Goal: Information Seeking & Learning: Learn about a topic

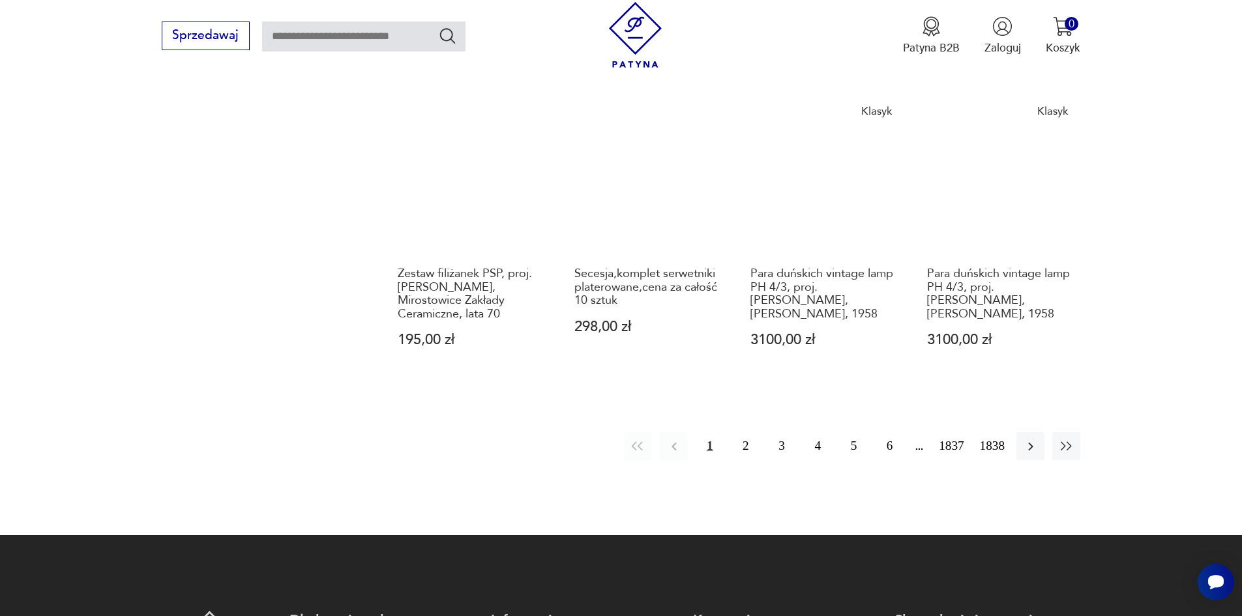
scroll to position [1336, 0]
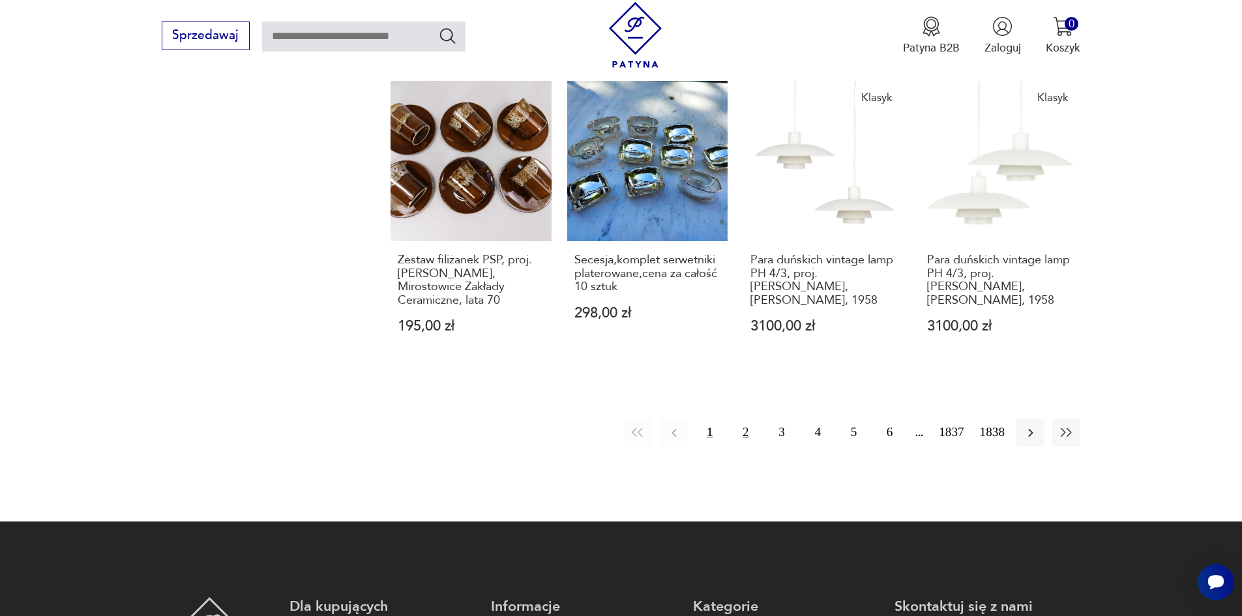
click at [758, 441] on button "2" at bounding box center [746, 433] width 28 height 28
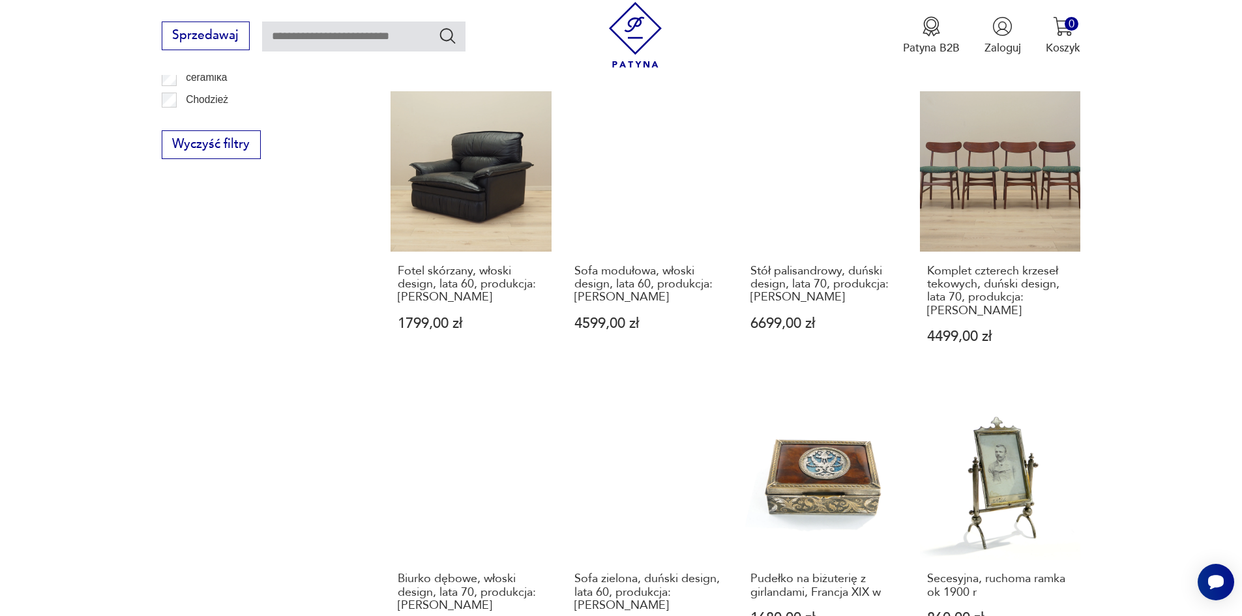
scroll to position [1082, 0]
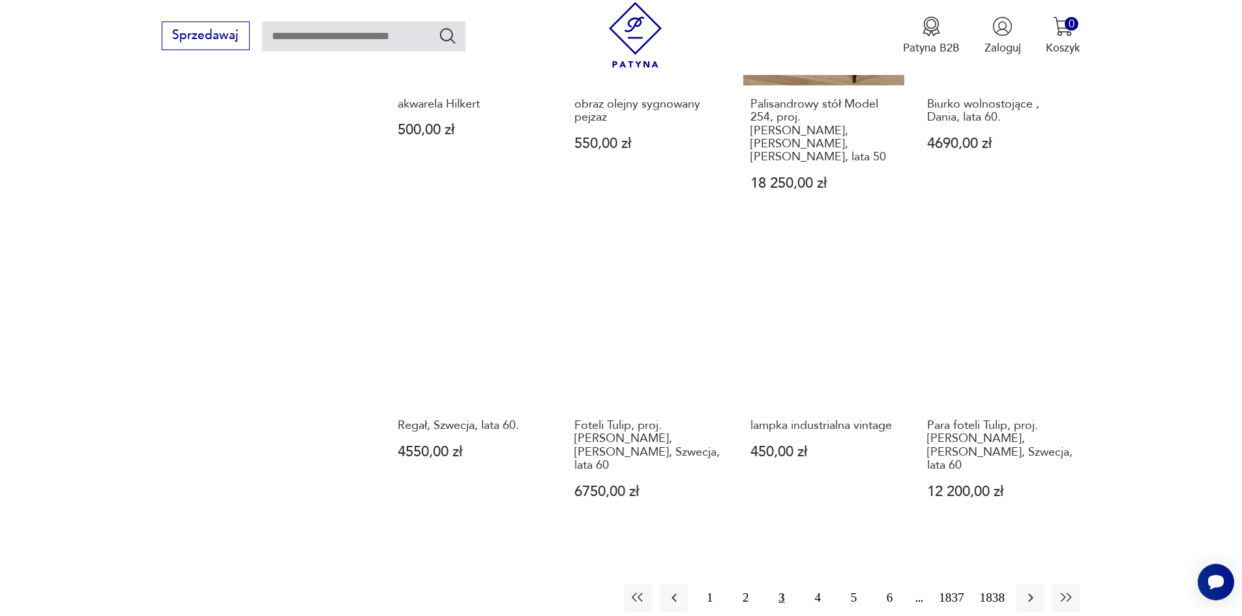
scroll to position [1278, 0]
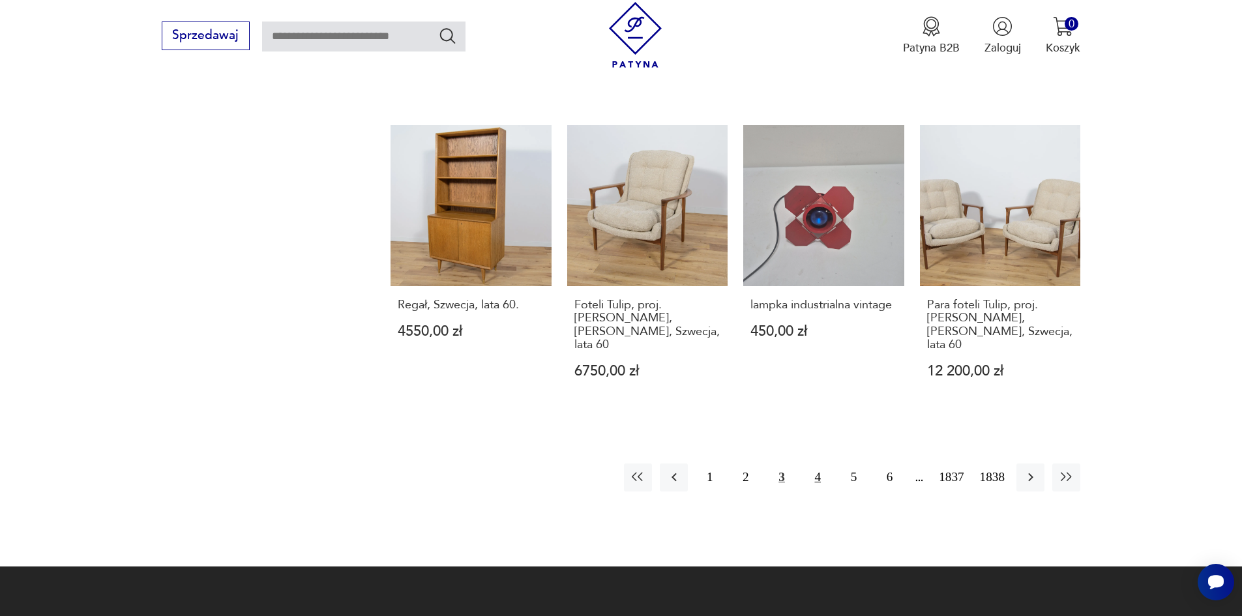
click at [832, 464] on button "4" at bounding box center [818, 478] width 28 height 28
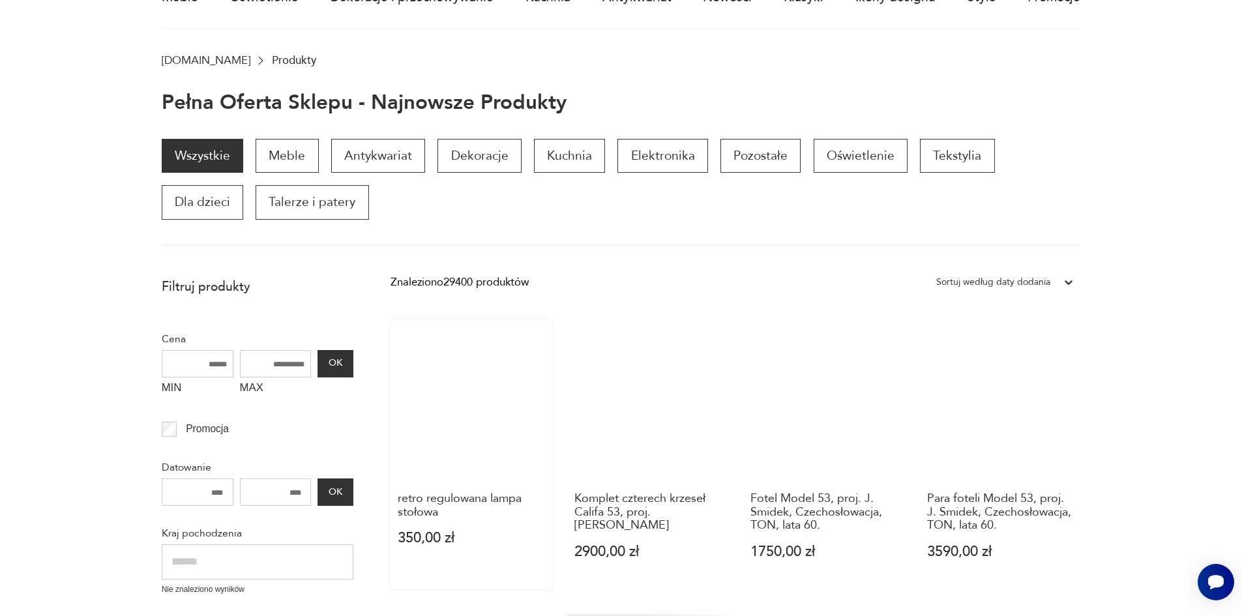
scroll to position [104, 0]
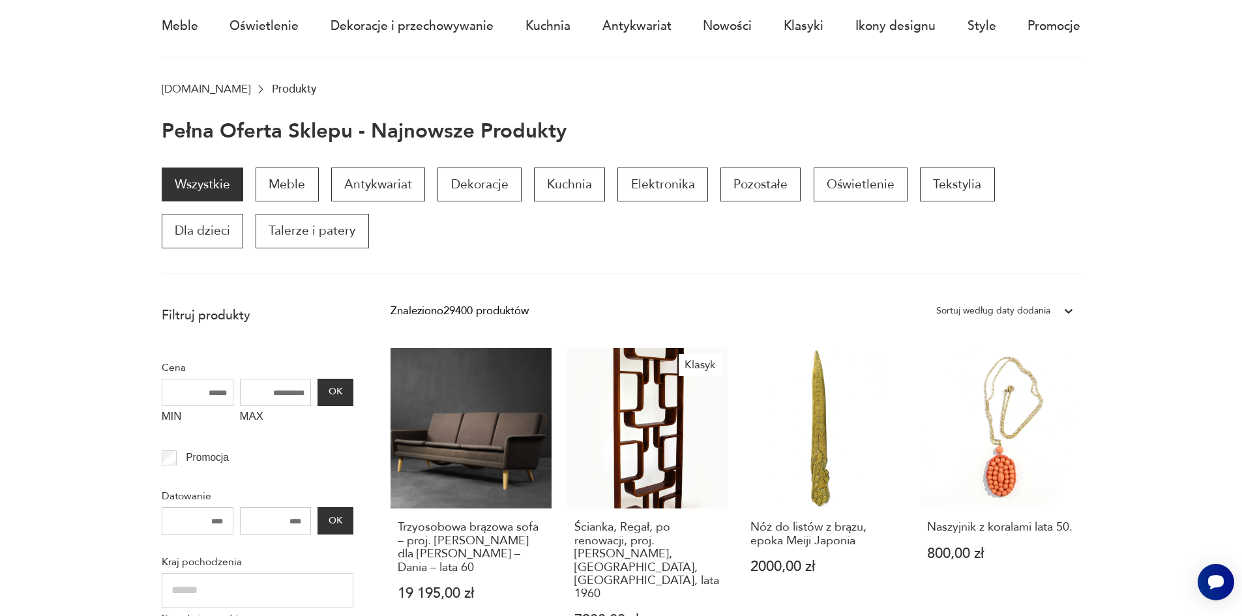
scroll to position [104, 0]
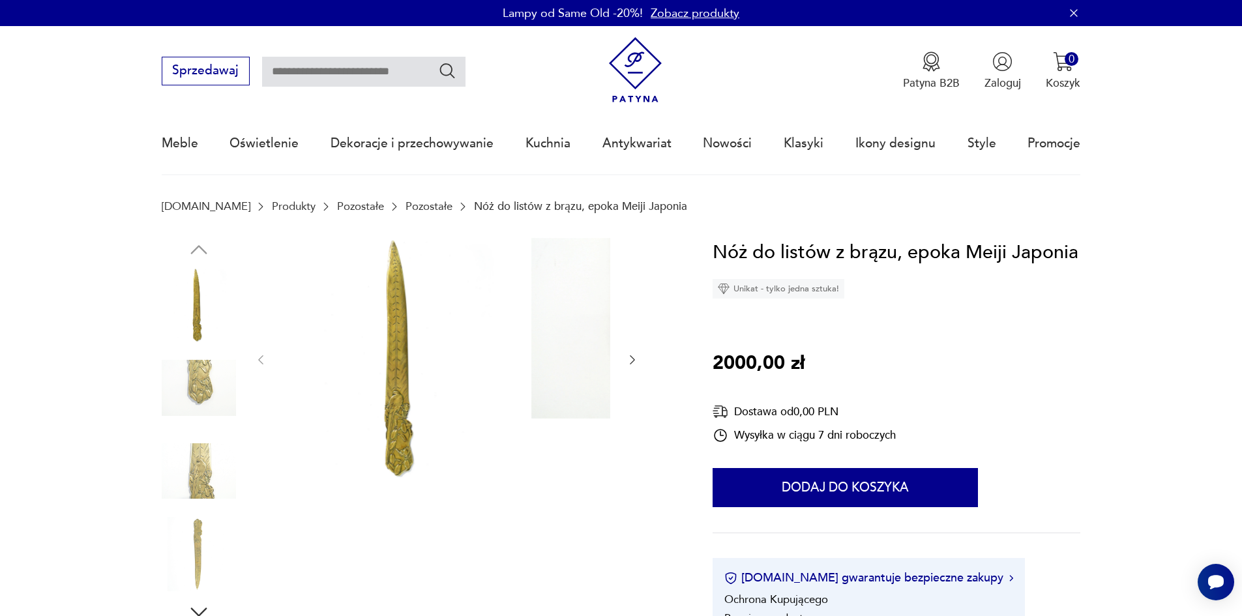
click at [164, 366] on img at bounding box center [199, 388] width 74 height 74
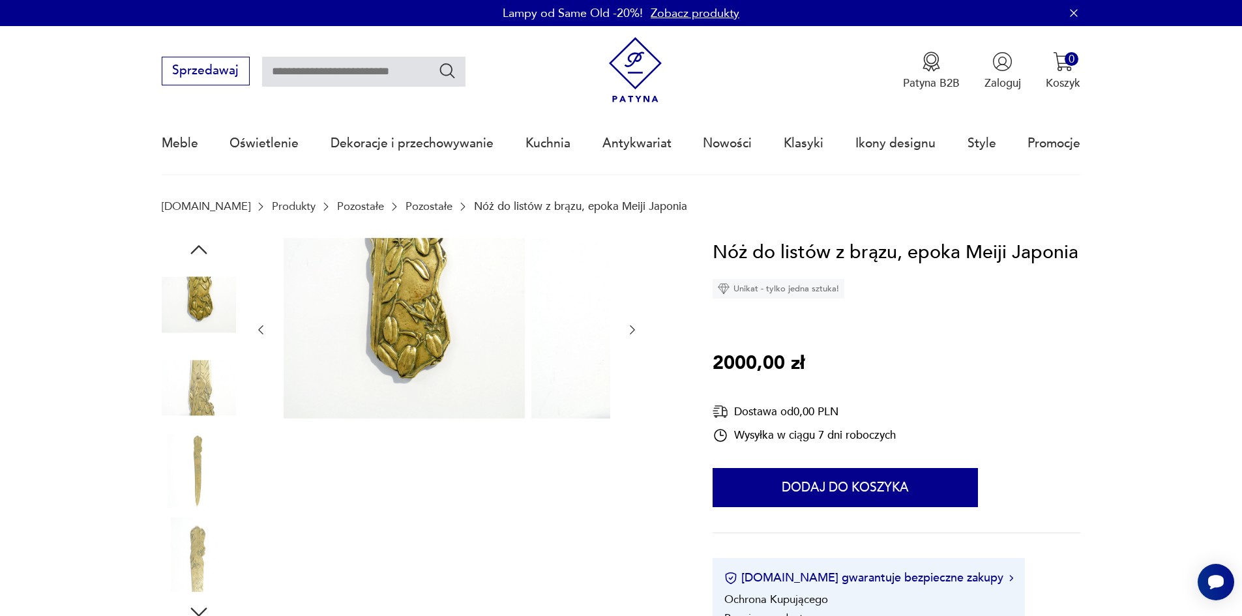
click at [173, 402] on img at bounding box center [199, 388] width 74 height 74
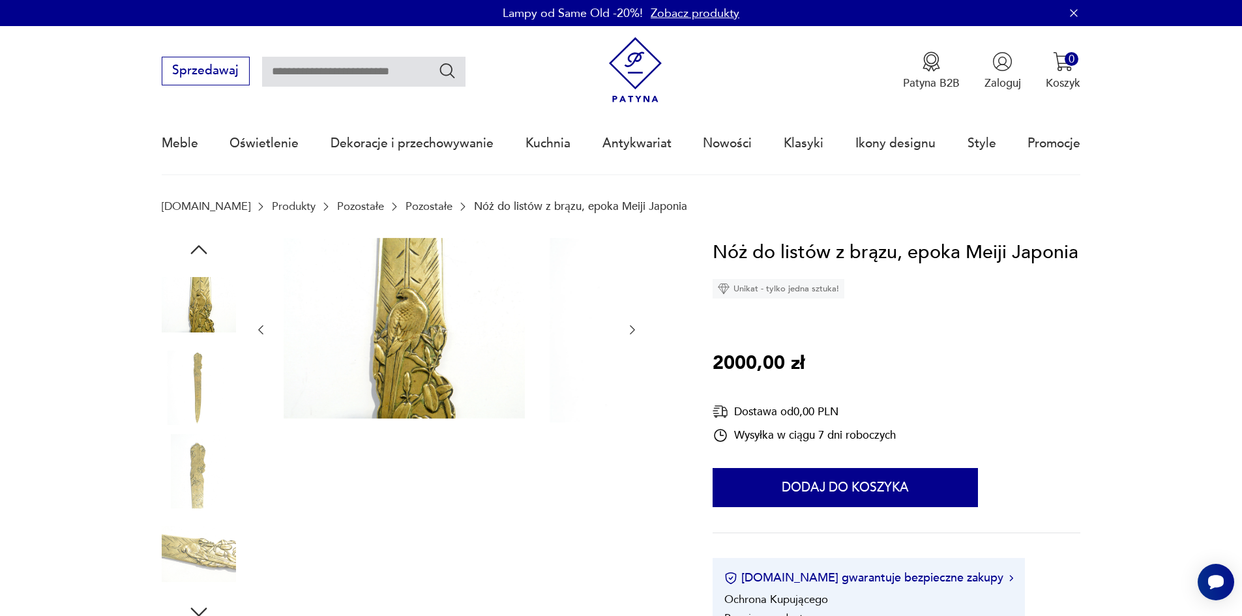
click at [172, 412] on img at bounding box center [199, 388] width 74 height 74
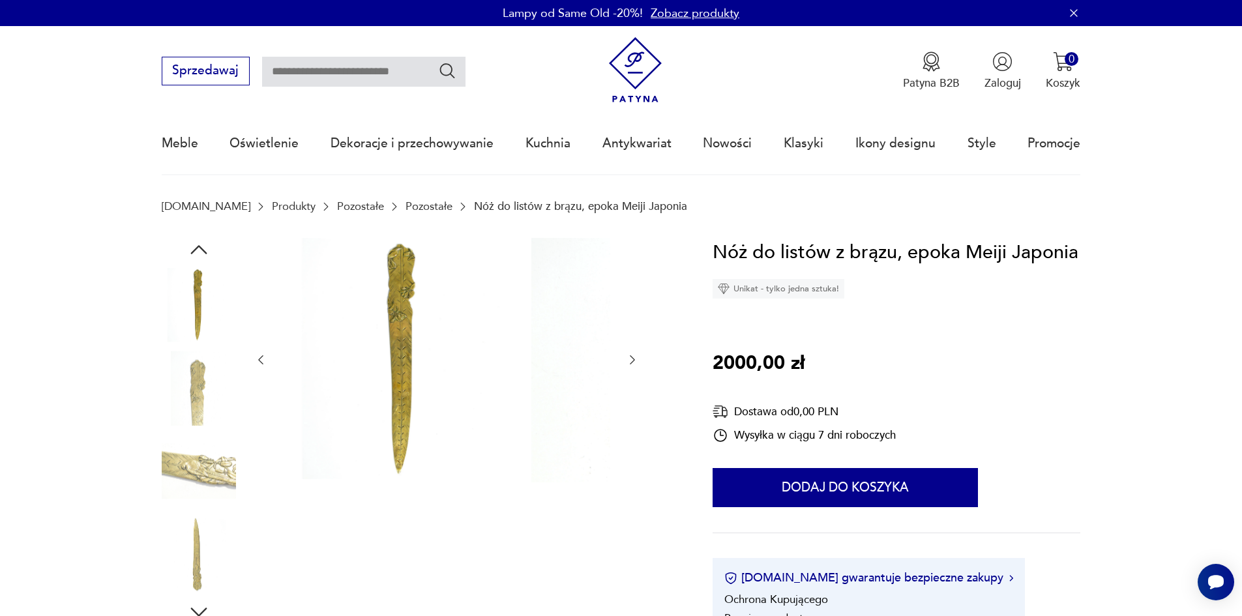
click at [173, 422] on img at bounding box center [199, 388] width 74 height 74
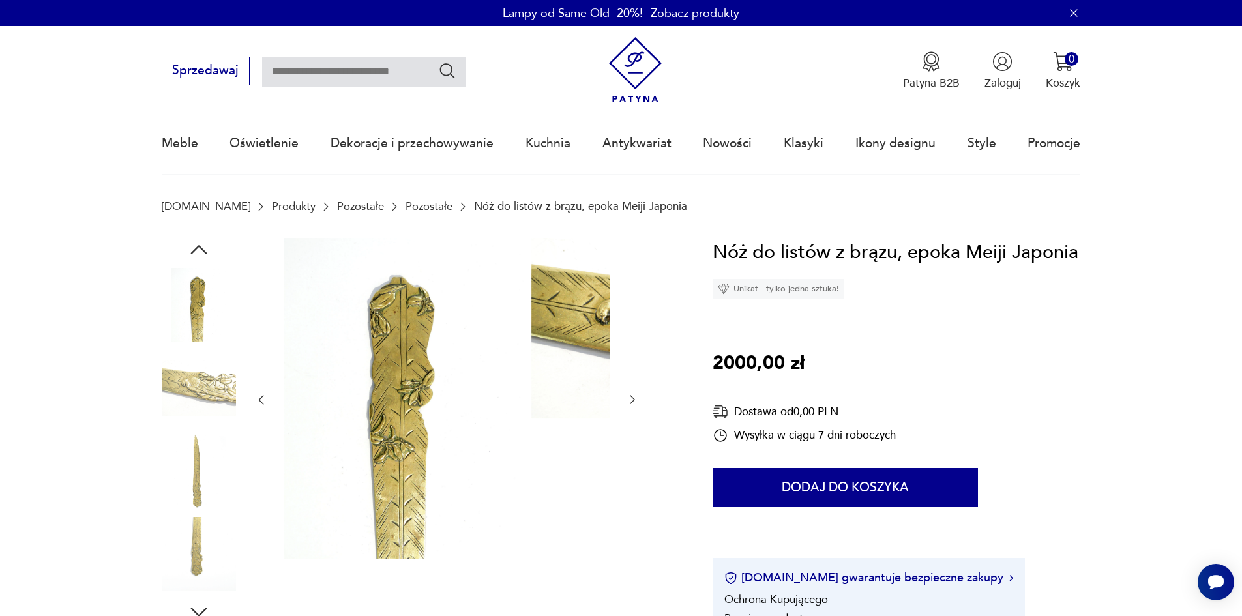
click at [175, 462] on img at bounding box center [199, 471] width 74 height 74
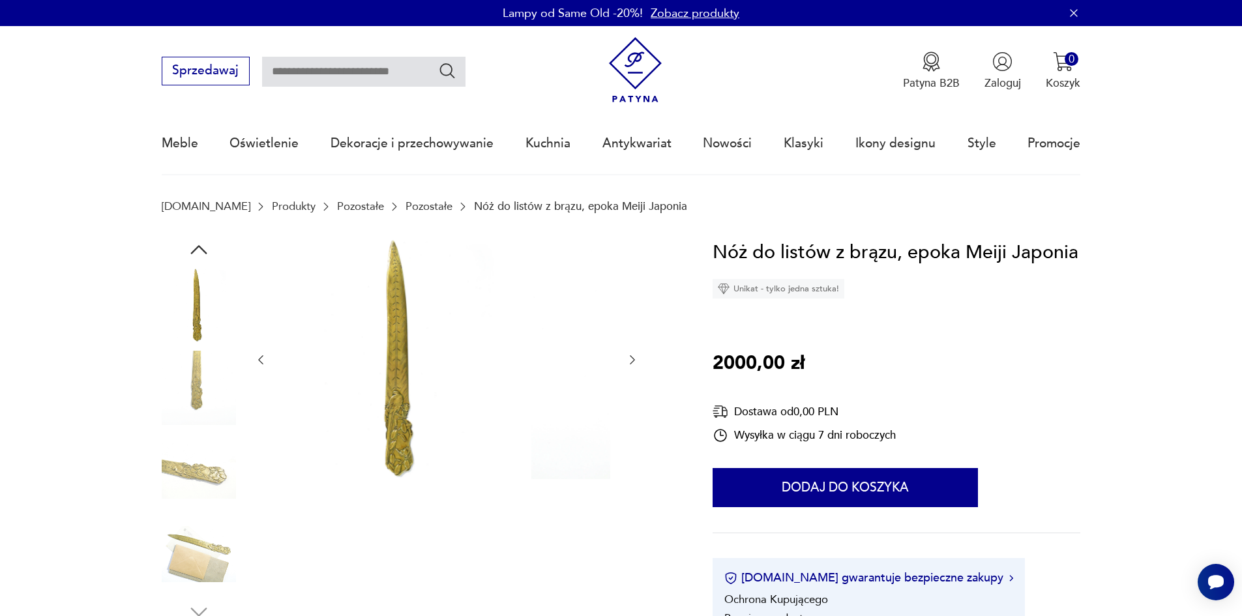
click at [181, 415] on img at bounding box center [199, 388] width 74 height 74
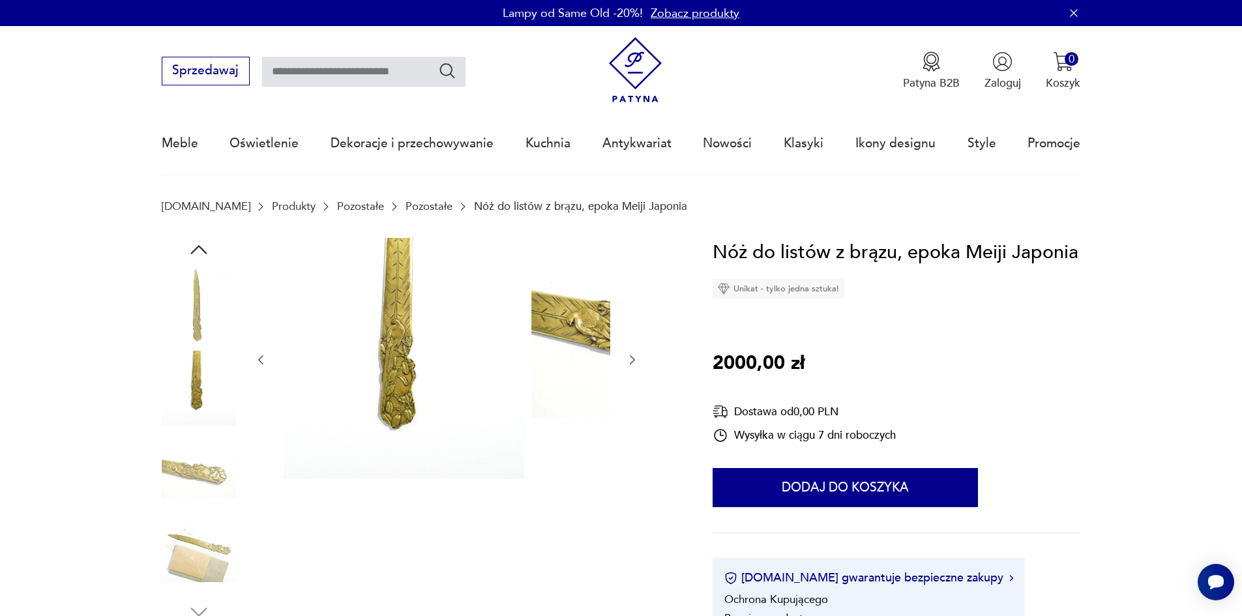
click at [180, 464] on img at bounding box center [199, 471] width 74 height 74
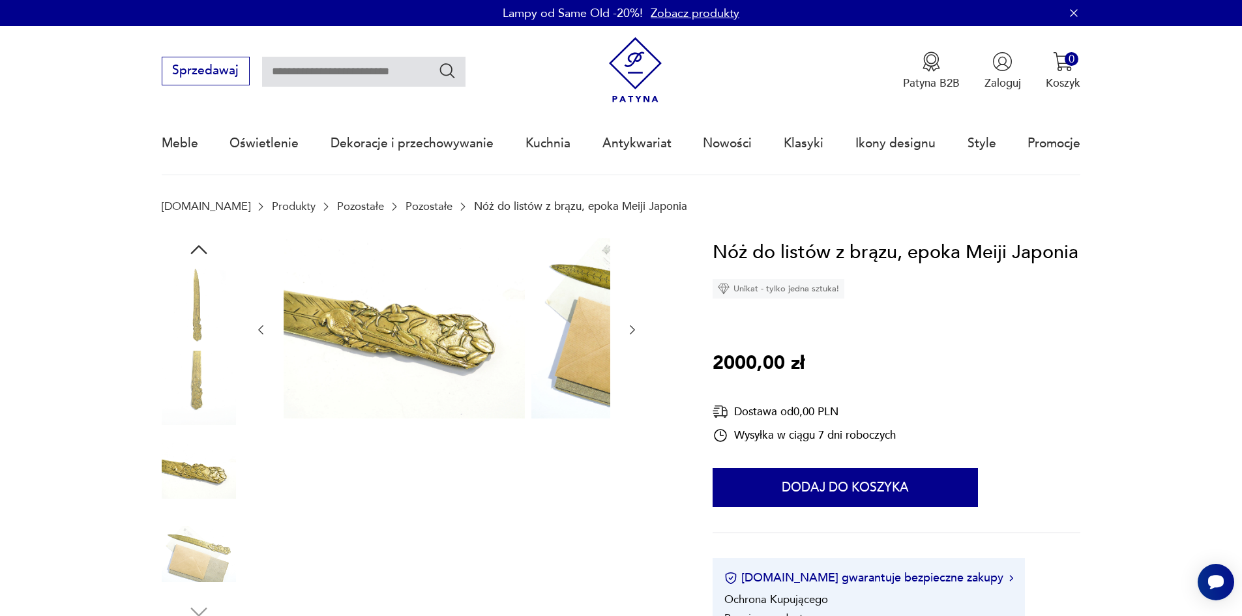
click at [166, 542] on img at bounding box center [199, 554] width 74 height 74
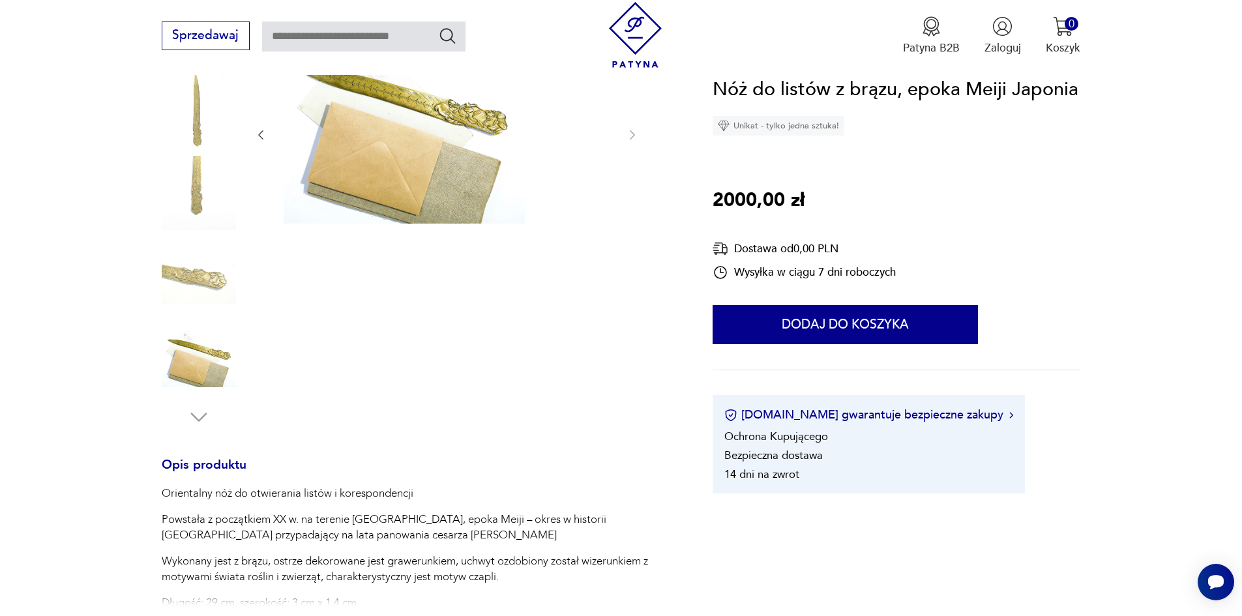
scroll to position [196, 0]
click at [164, 377] on img at bounding box center [199, 358] width 74 height 74
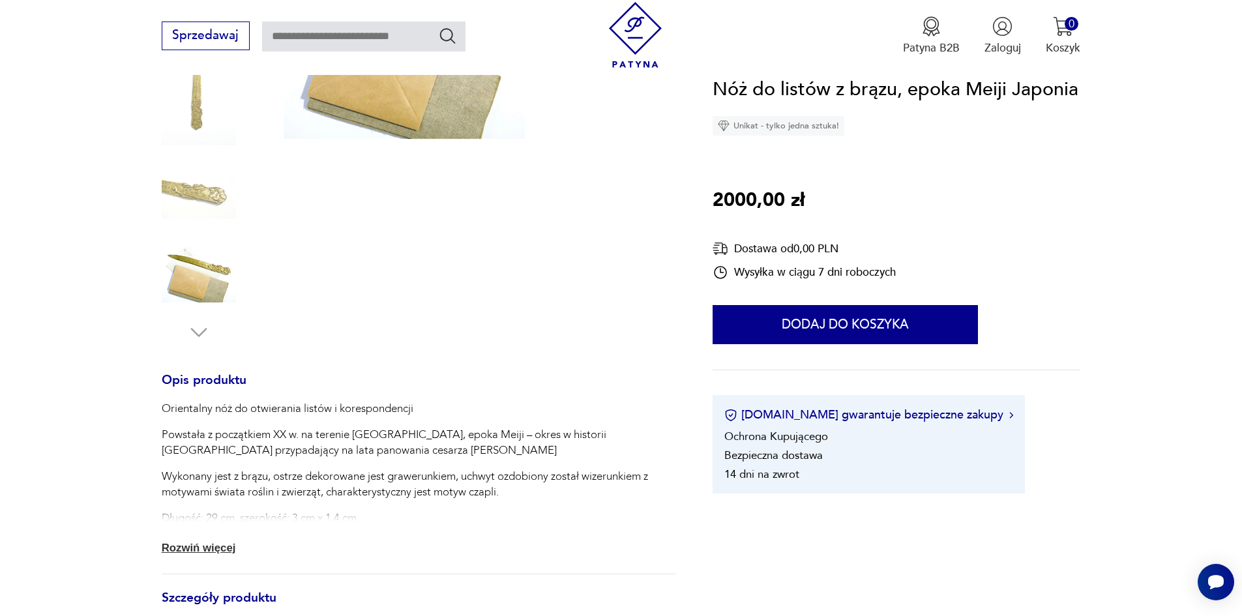
scroll to position [391, 0]
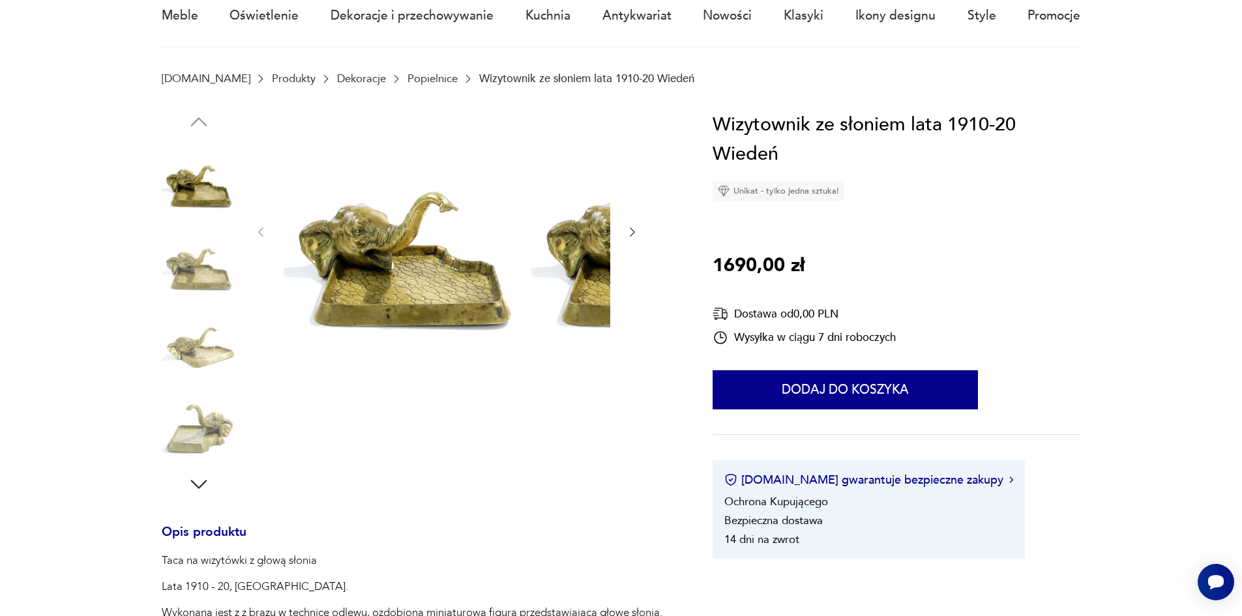
scroll to position [130, 0]
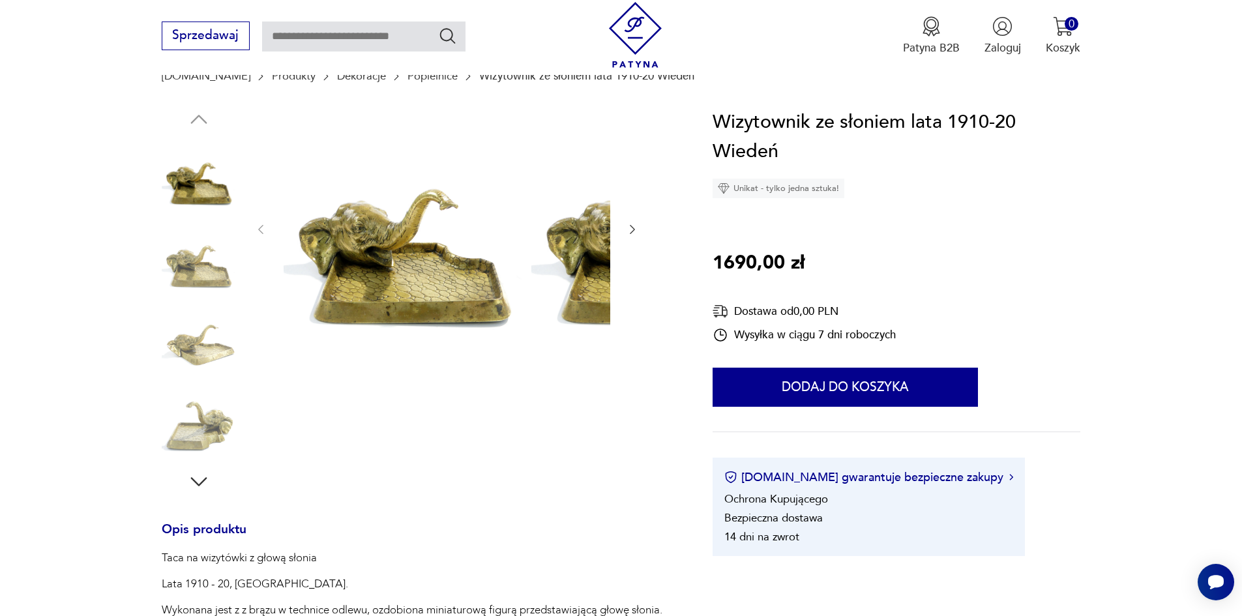
click at [186, 272] on img at bounding box center [199, 257] width 74 height 74
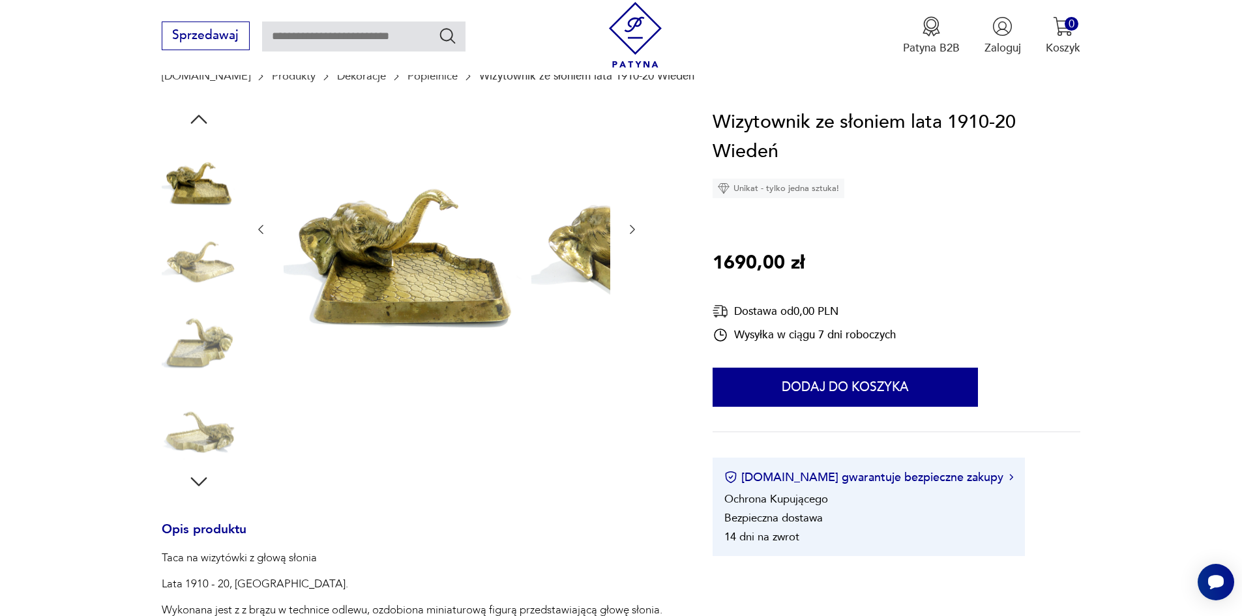
click at [181, 251] on img at bounding box center [199, 257] width 74 height 74
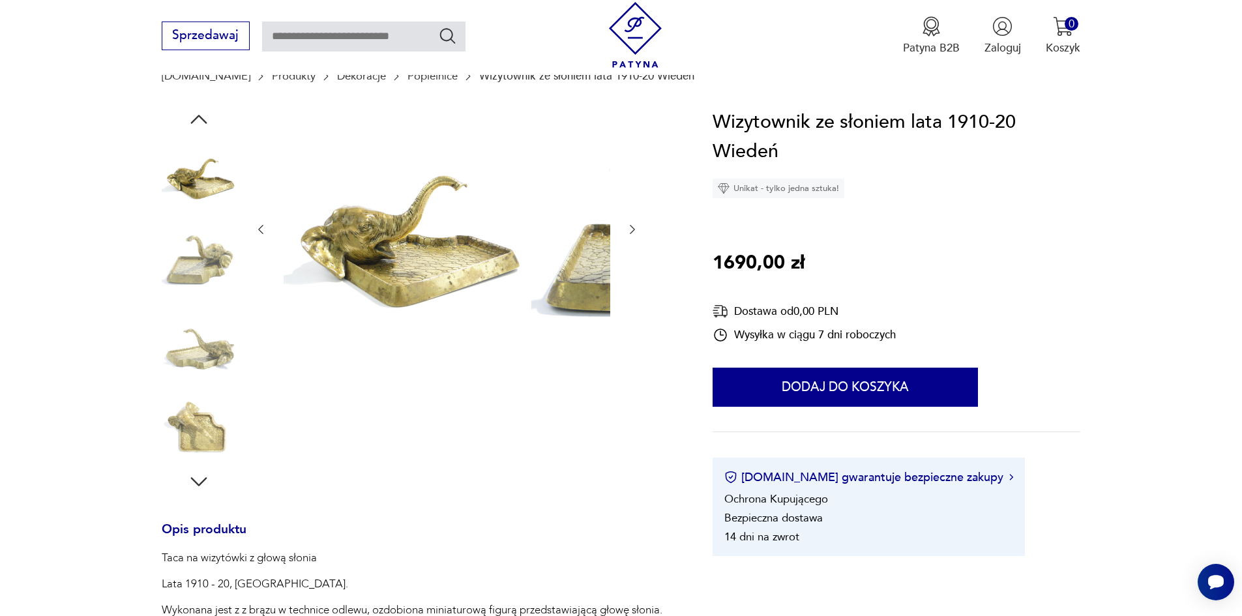
click at [182, 291] on img at bounding box center [199, 257] width 74 height 74
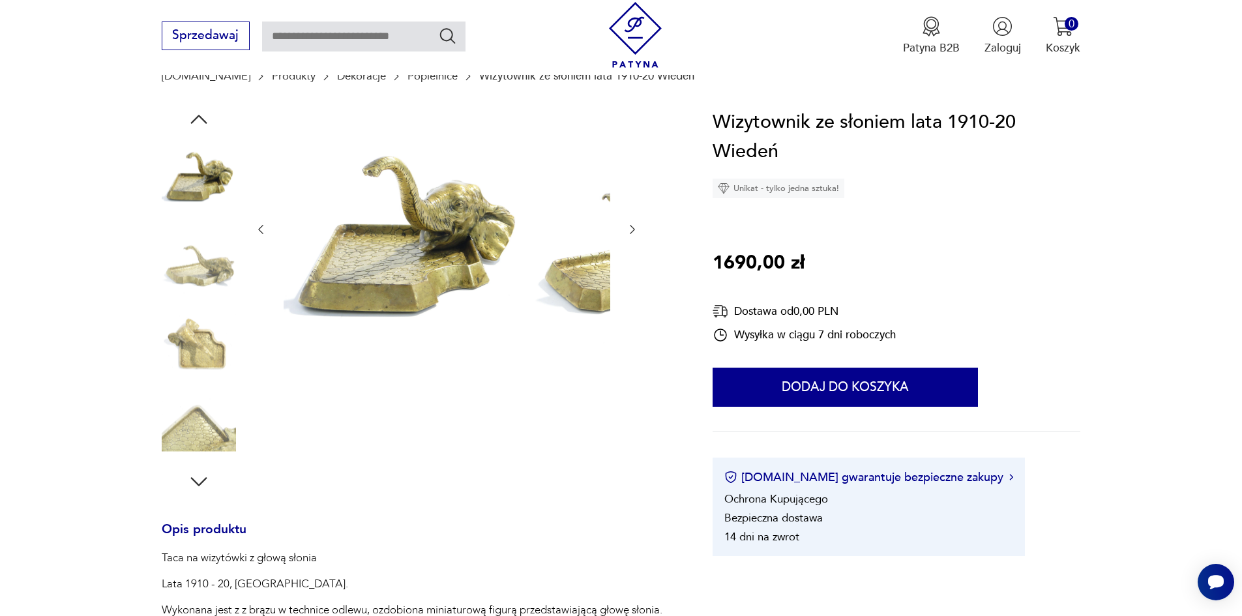
click at [182, 318] on img at bounding box center [199, 341] width 74 height 74
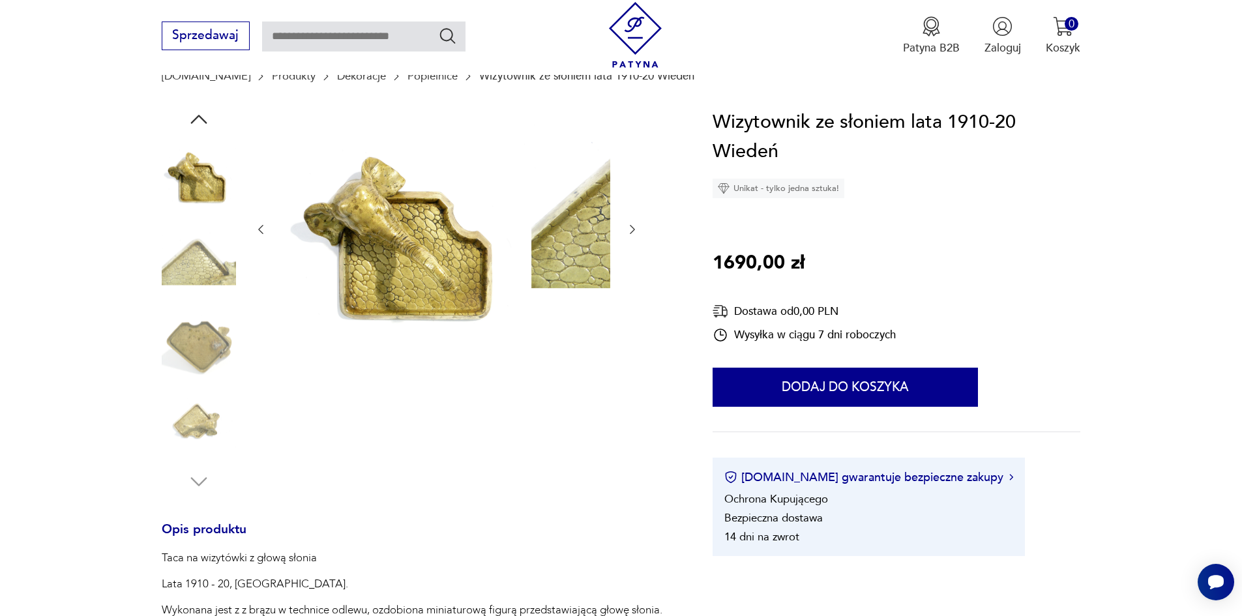
click at [185, 340] on img at bounding box center [199, 341] width 74 height 74
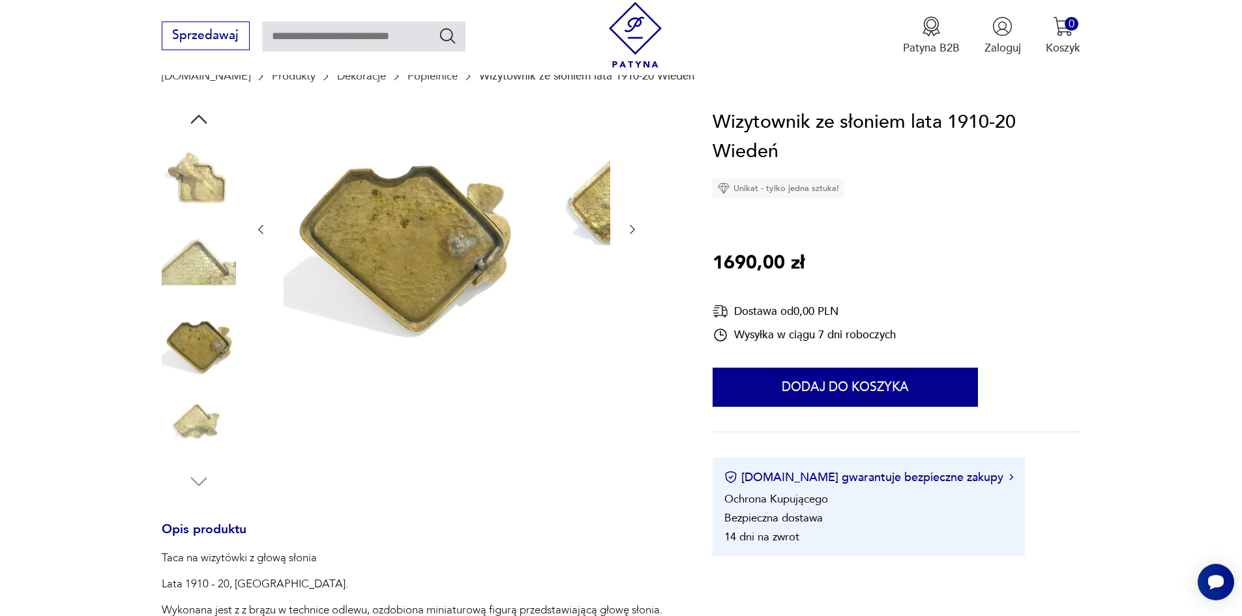
click at [191, 389] on div at bounding box center [199, 301] width 74 height 326
click at [168, 345] on img at bounding box center [199, 341] width 74 height 74
click at [166, 426] on img at bounding box center [199, 424] width 74 height 74
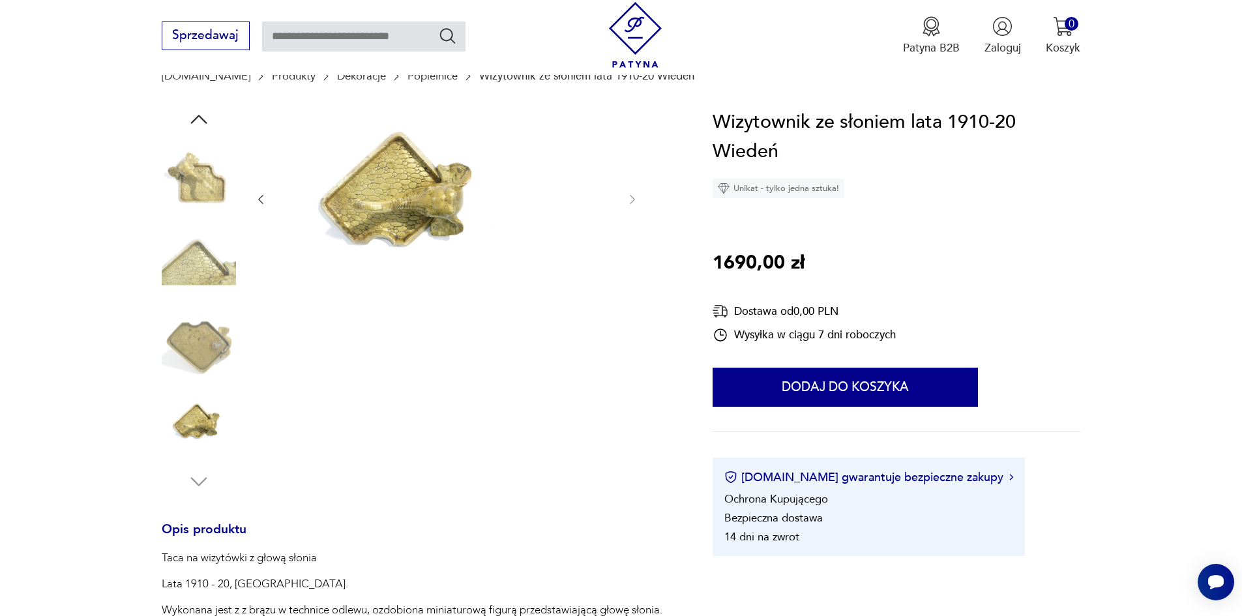
click at [162, 482] on div at bounding box center [199, 301] width 74 height 386
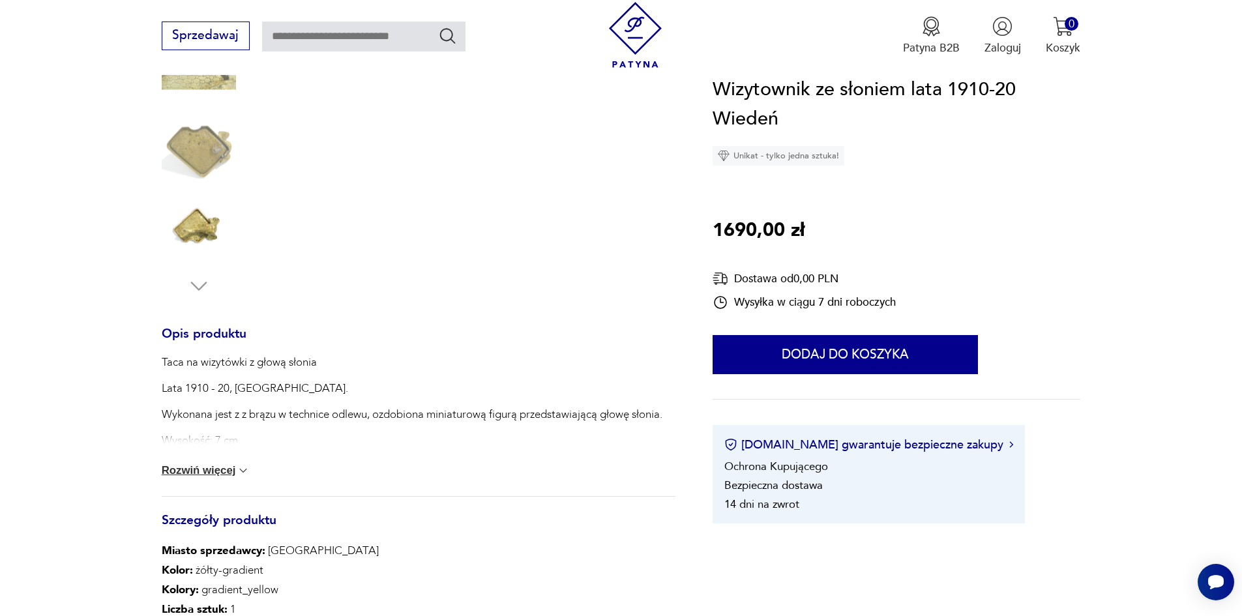
scroll to position [391, 0]
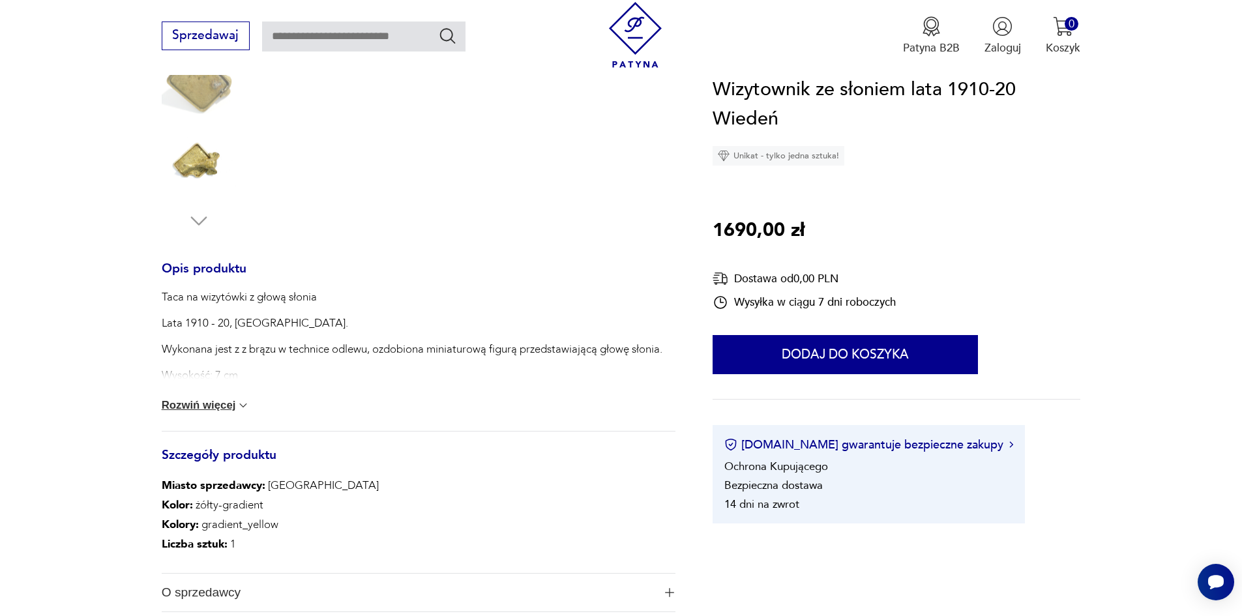
click at [173, 412] on button "Rozwiń więcej" at bounding box center [206, 405] width 89 height 13
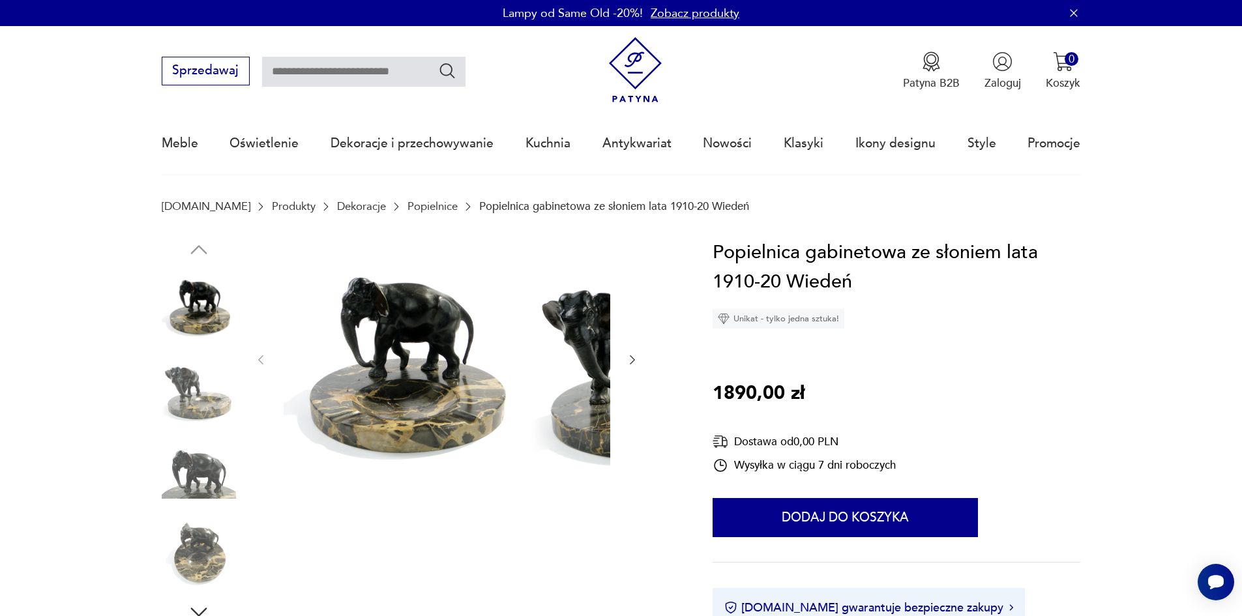
click at [184, 414] on img at bounding box center [199, 388] width 74 height 74
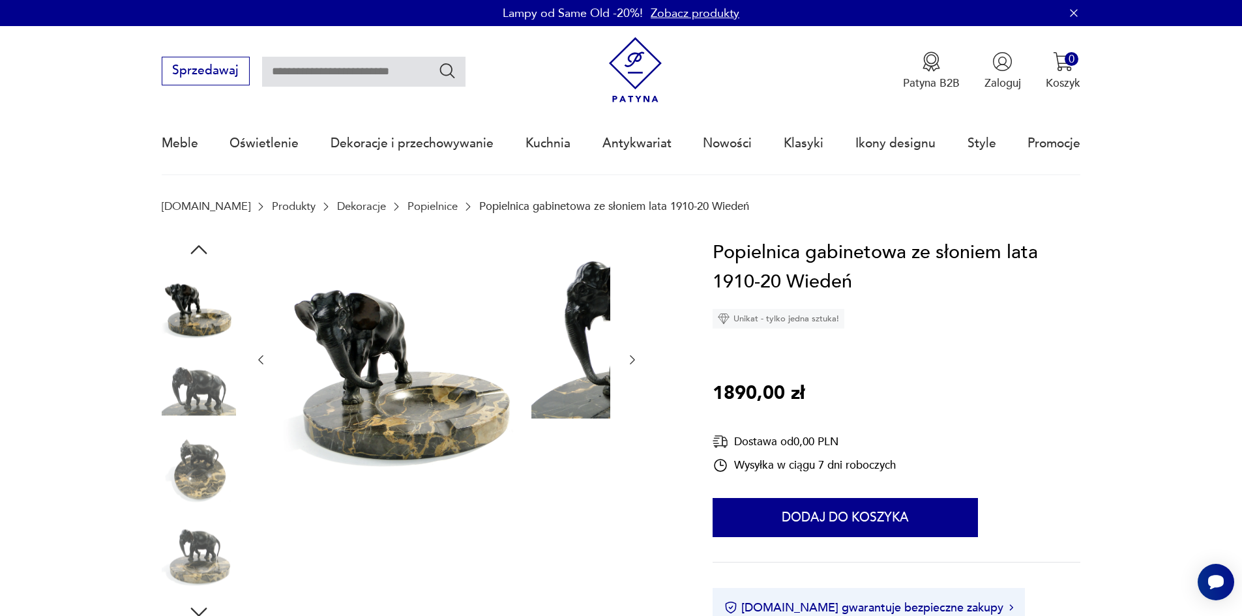
click at [177, 425] on img at bounding box center [199, 388] width 74 height 74
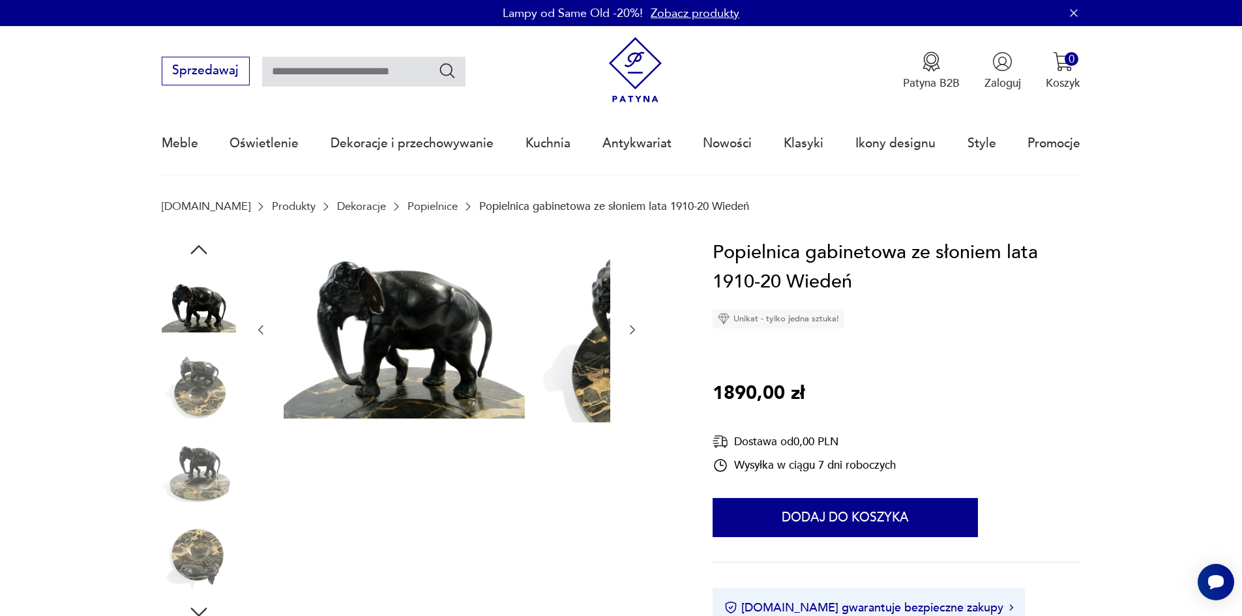
click at [182, 469] on img at bounding box center [199, 471] width 74 height 74
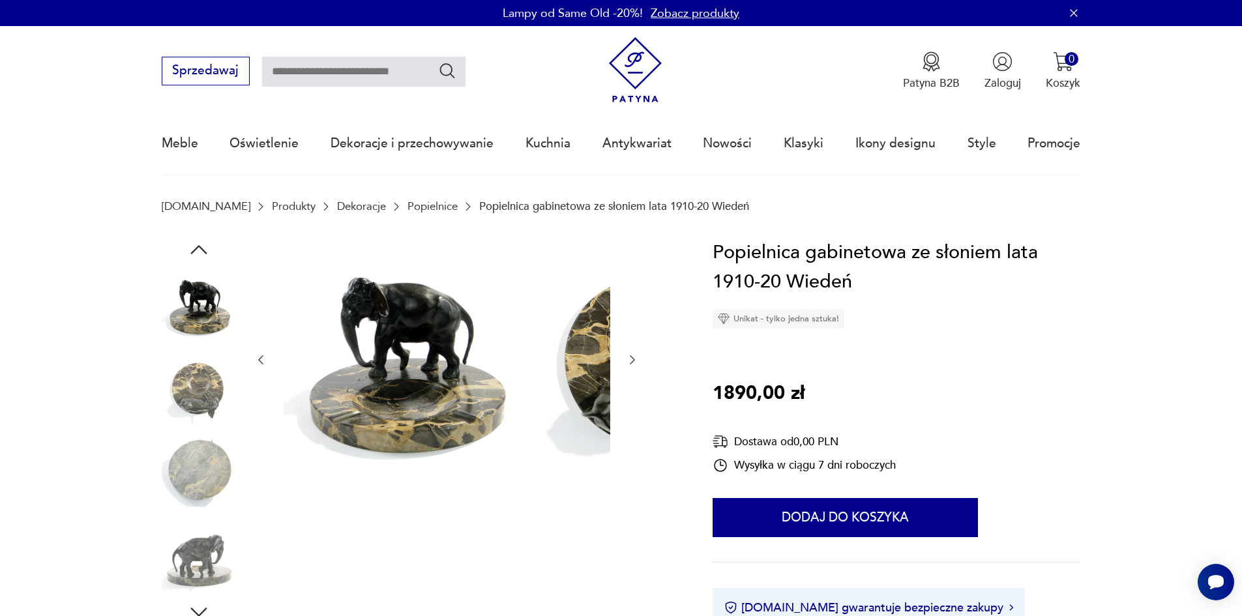
click at [181, 491] on img at bounding box center [199, 471] width 74 height 74
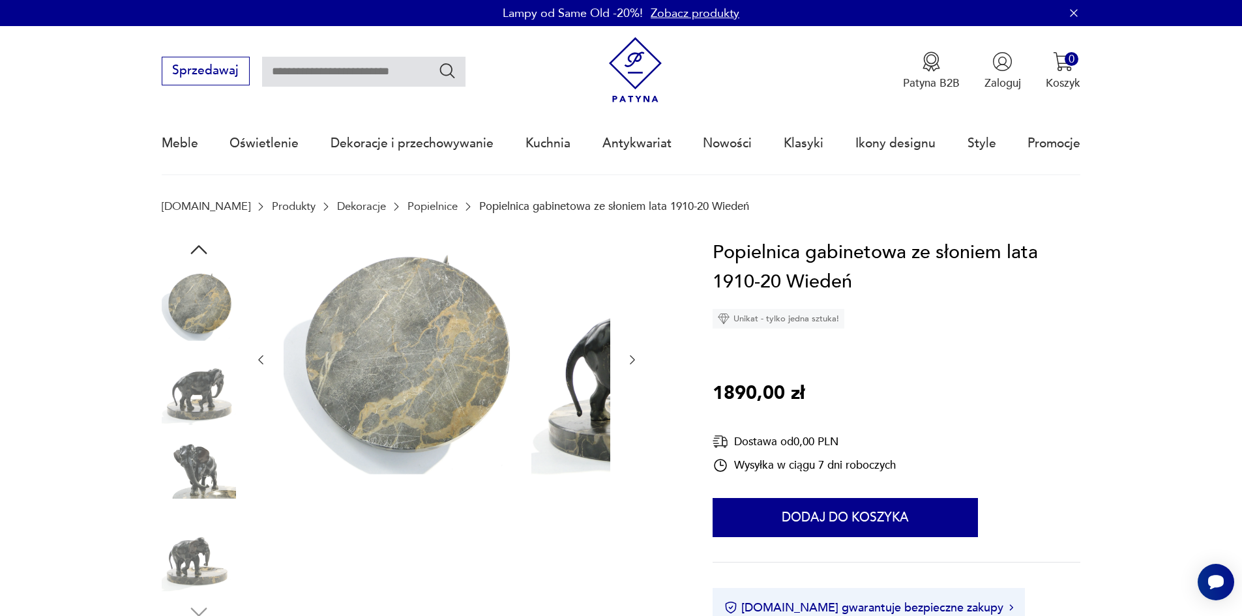
click at [181, 497] on img at bounding box center [199, 471] width 74 height 74
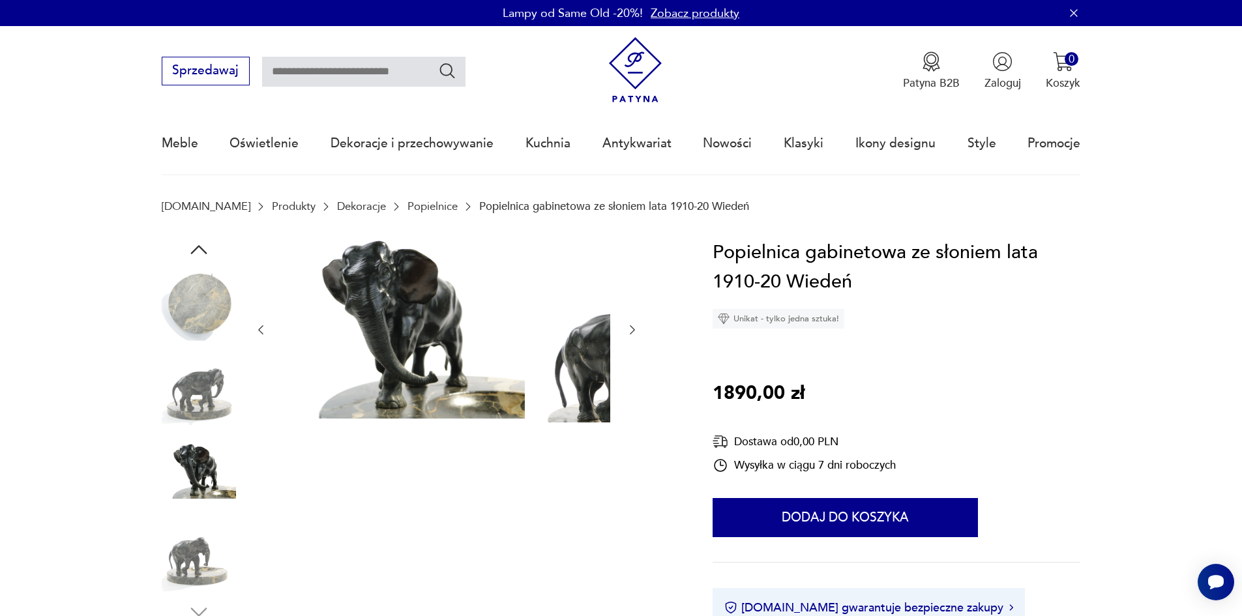
click at [174, 483] on img at bounding box center [199, 471] width 74 height 74
click at [178, 560] on img at bounding box center [199, 554] width 74 height 74
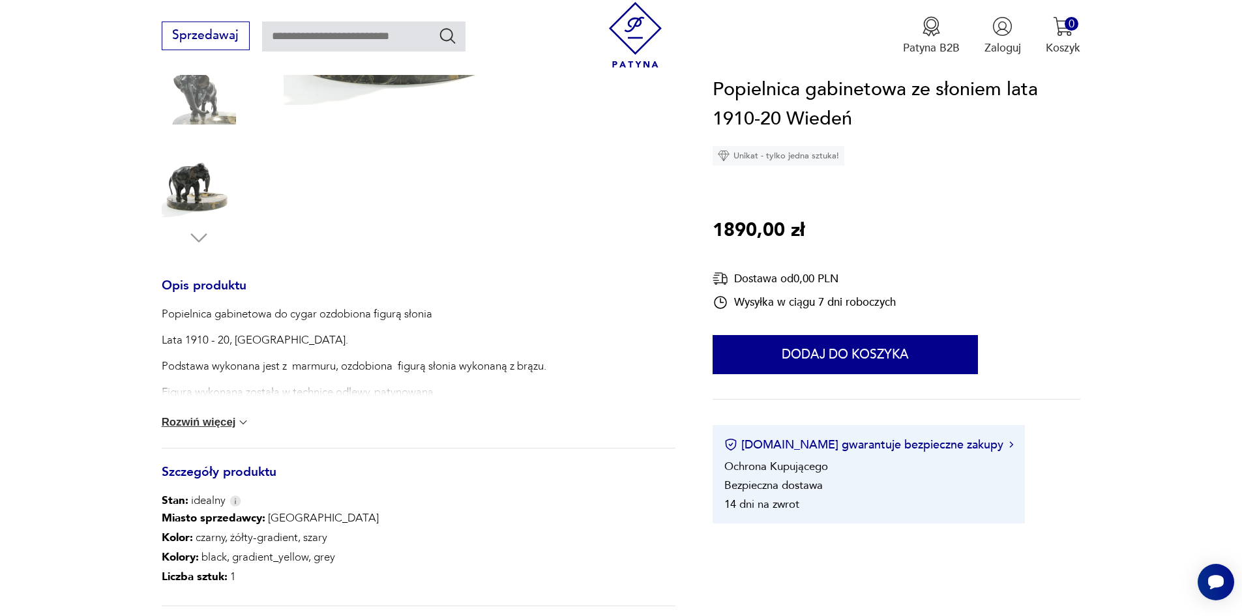
scroll to position [391, 0]
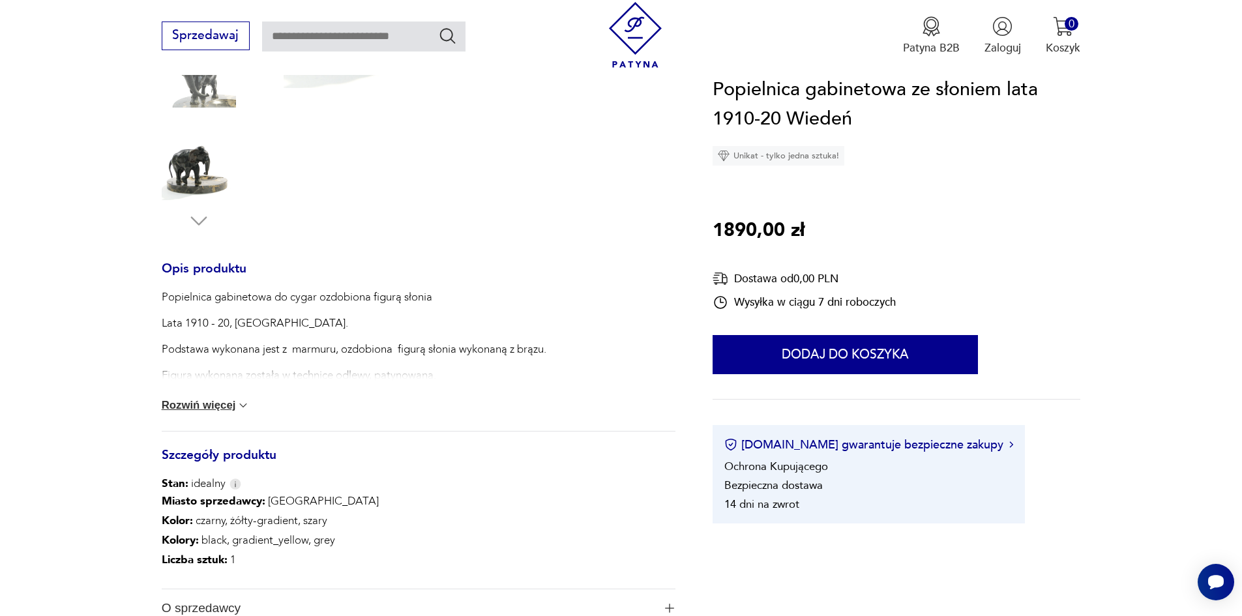
click at [193, 412] on button "Rozwiń więcej" at bounding box center [206, 405] width 89 height 13
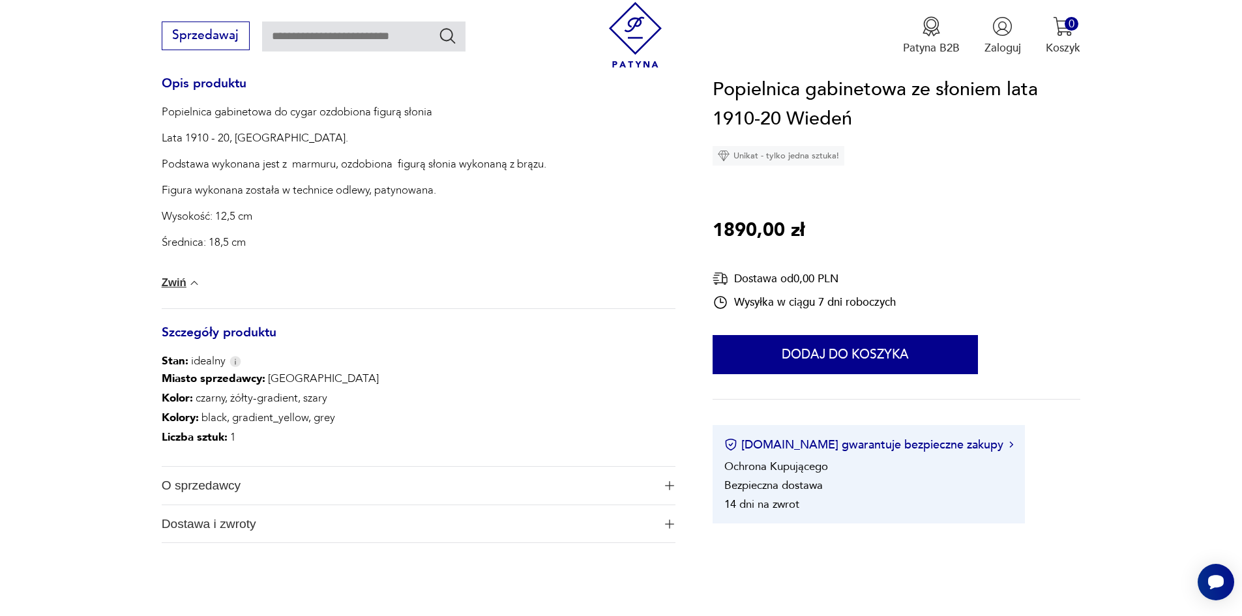
scroll to position [652, 0]
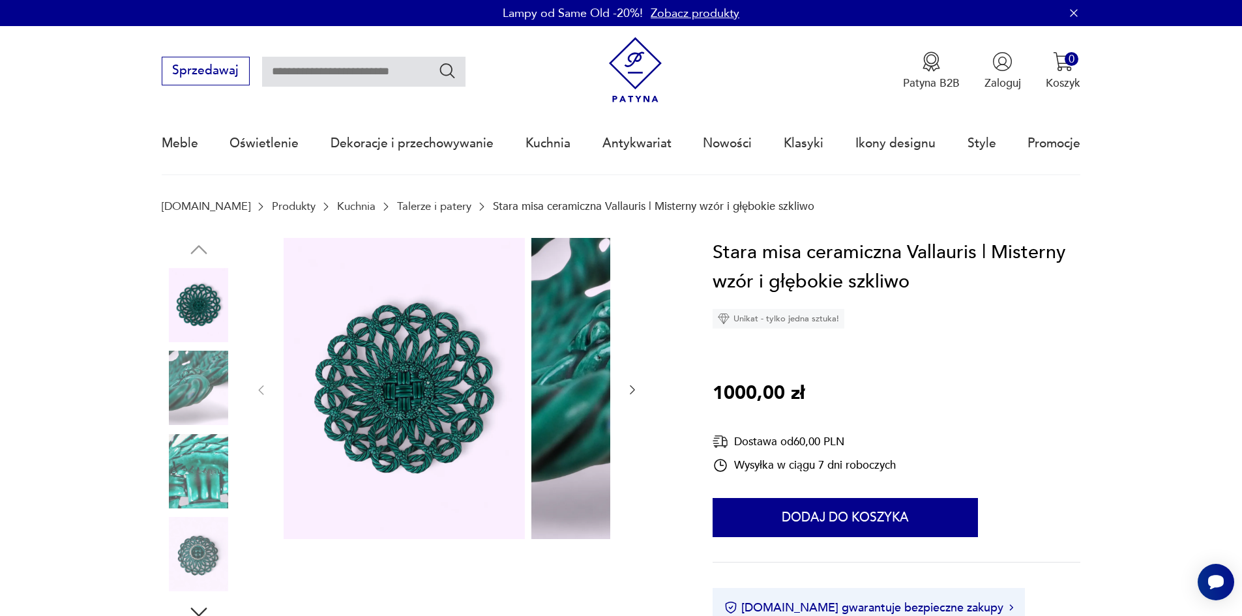
click at [162, 376] on img at bounding box center [199, 388] width 74 height 74
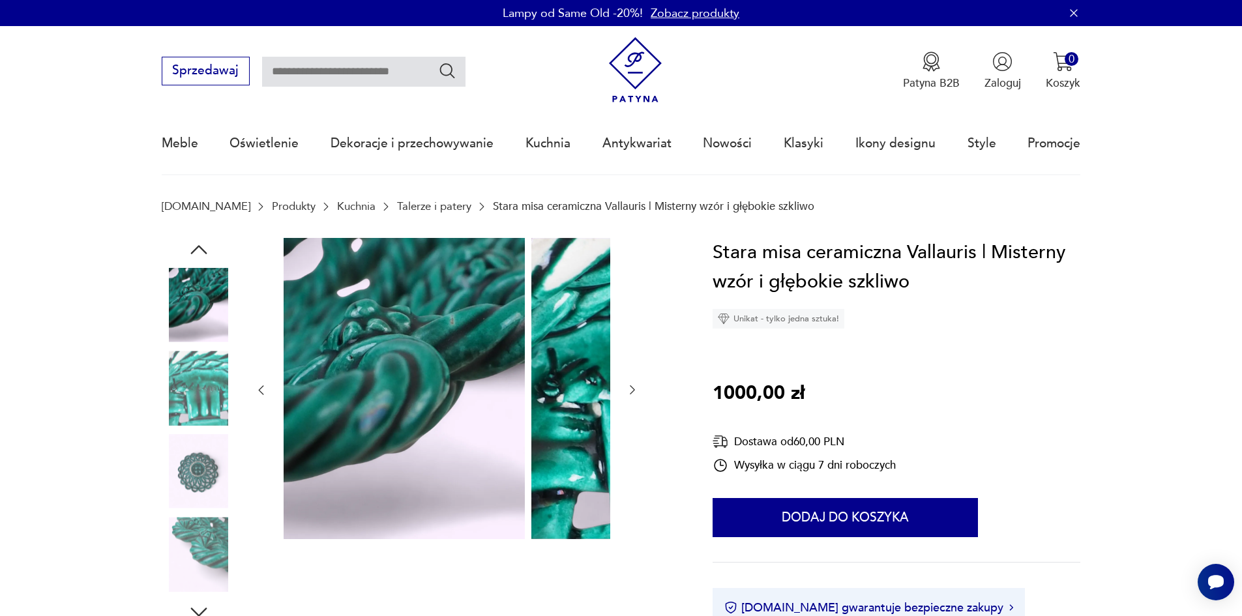
click at [168, 404] on img at bounding box center [199, 388] width 74 height 74
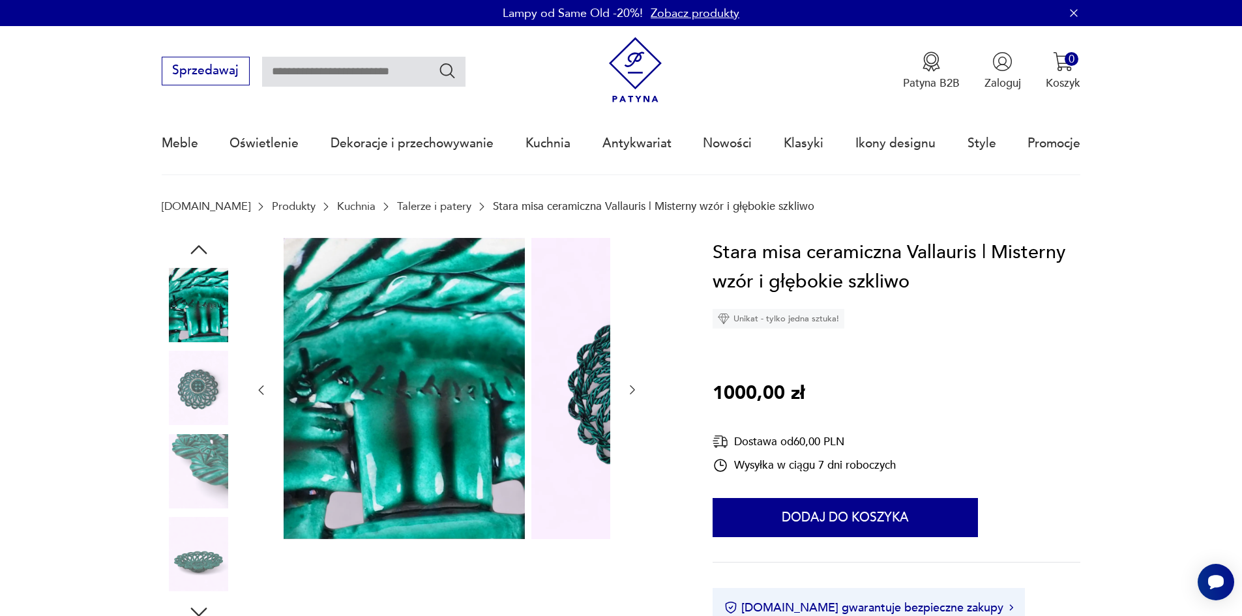
click at [170, 407] on img at bounding box center [199, 388] width 74 height 74
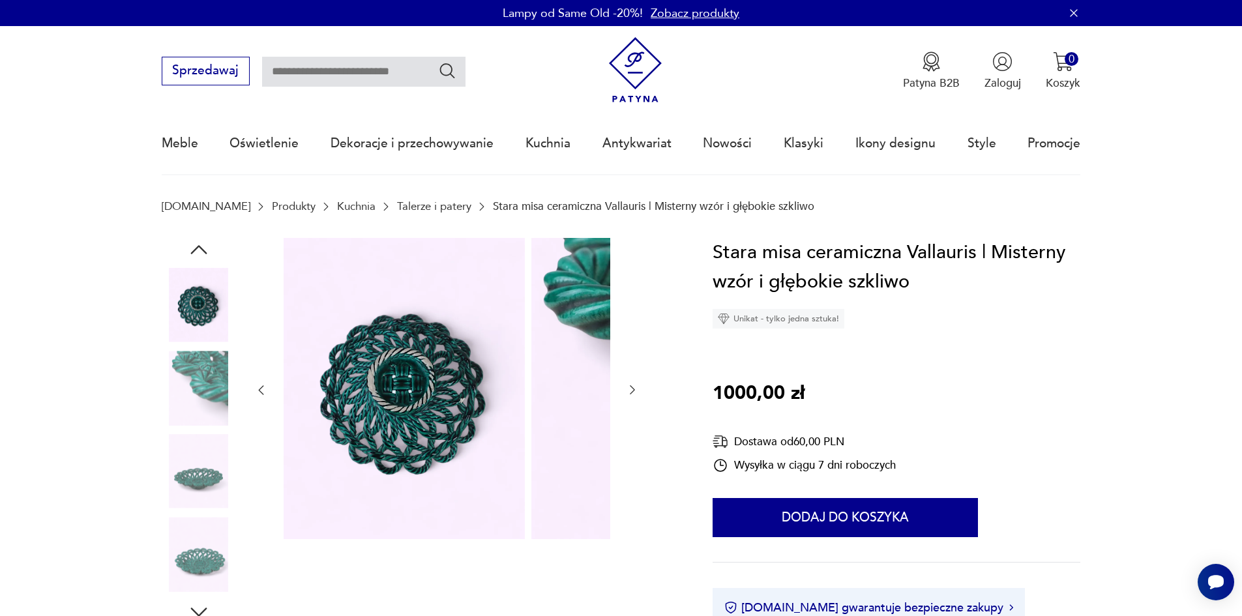
click at [173, 422] on img at bounding box center [199, 388] width 74 height 74
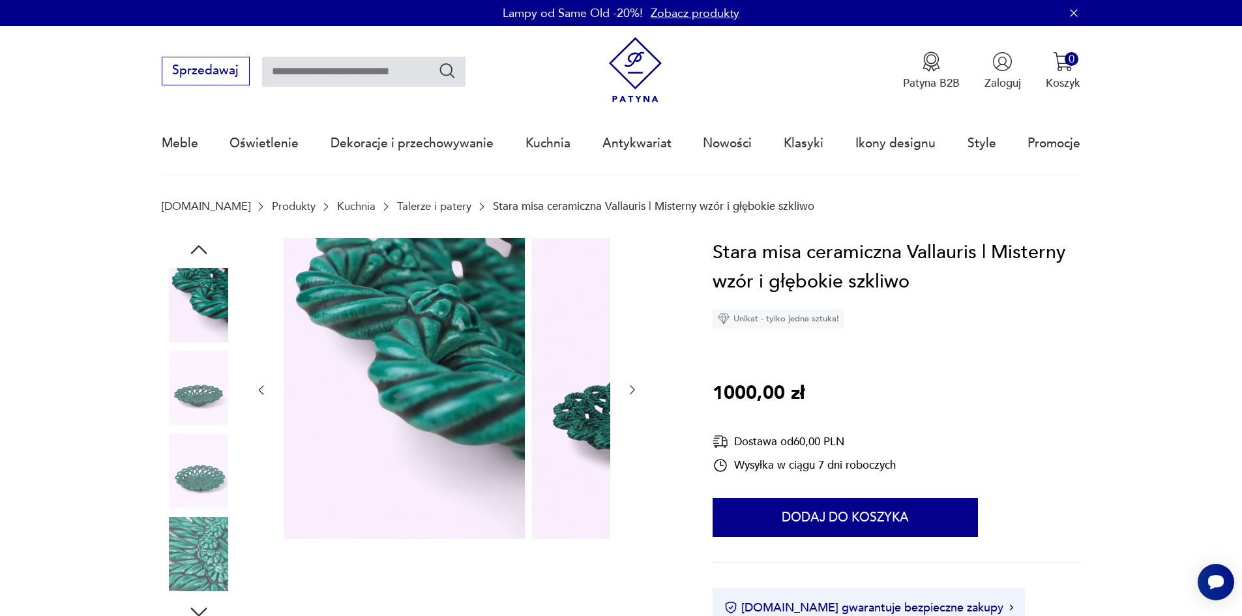
click at [179, 477] on img at bounding box center [199, 471] width 74 height 74
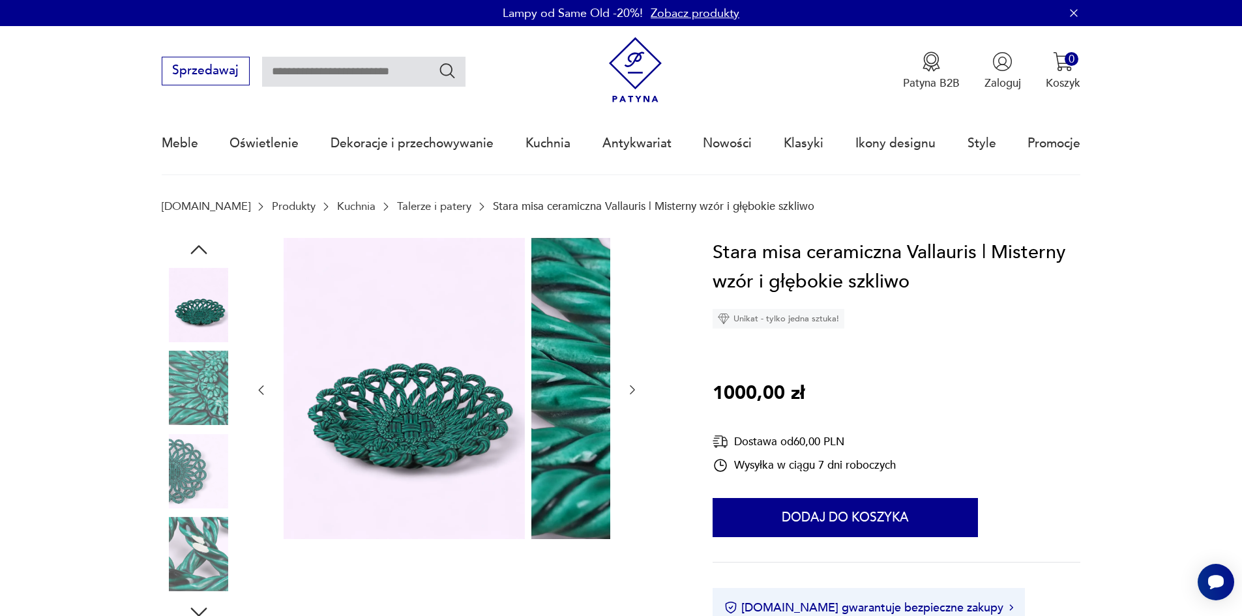
click at [171, 511] on div at bounding box center [199, 472] width 74 height 77
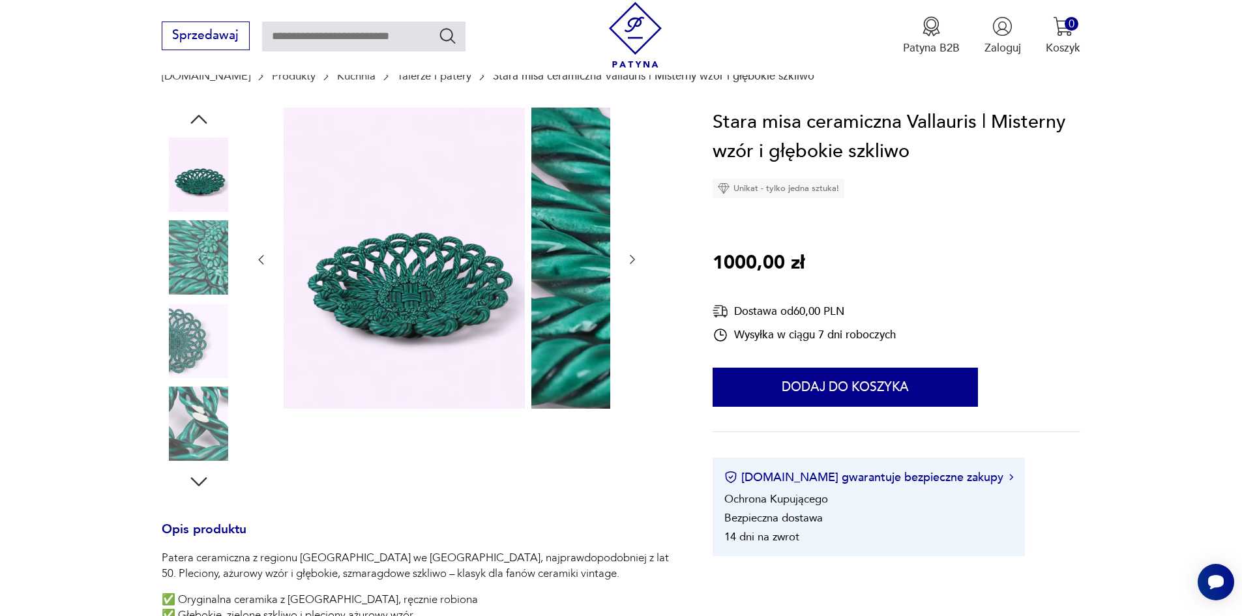
click at [183, 430] on img at bounding box center [199, 424] width 74 height 74
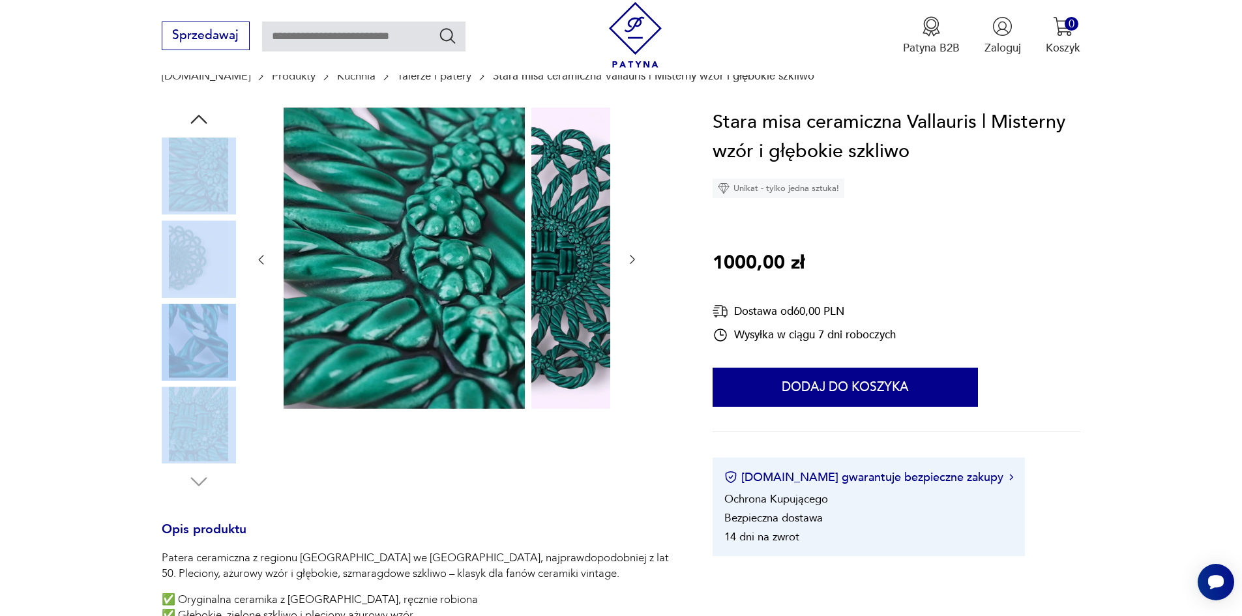
click at [183, 474] on div at bounding box center [199, 301] width 74 height 386
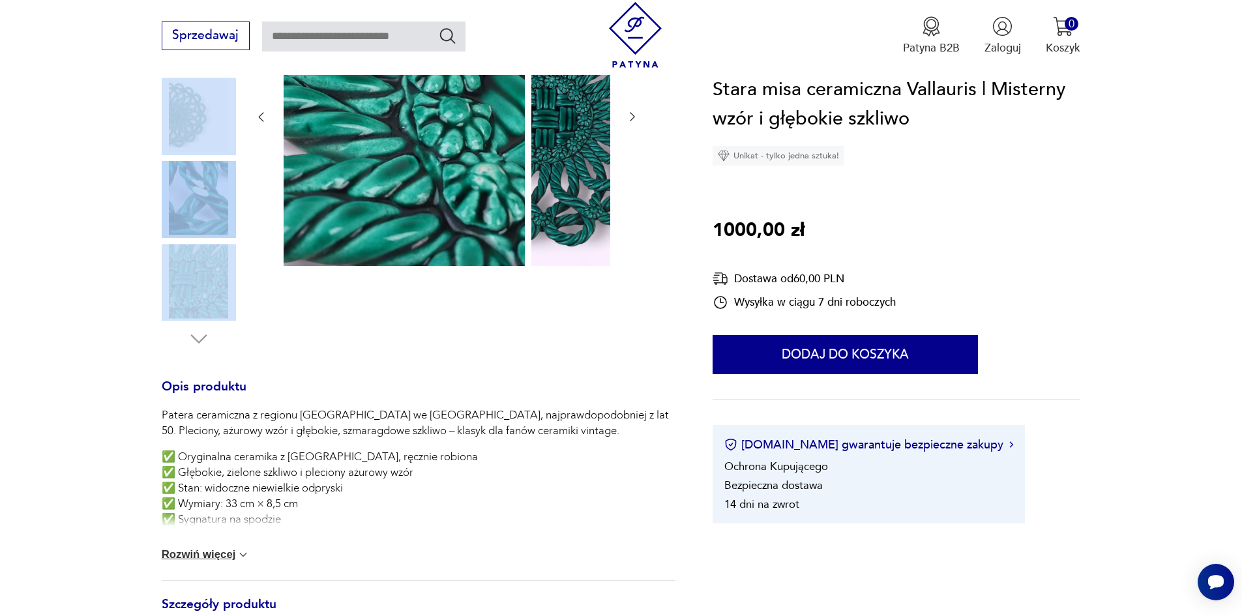
scroll to position [326, 0]
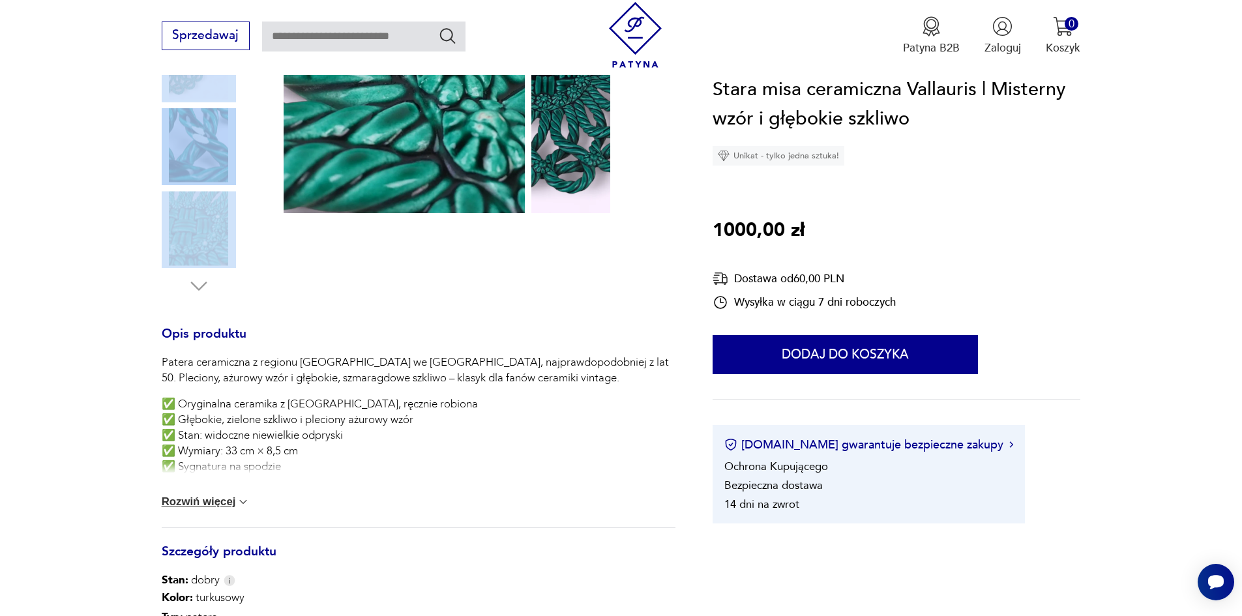
click at [191, 507] on button "Rozwiń więcej" at bounding box center [206, 502] width 89 height 13
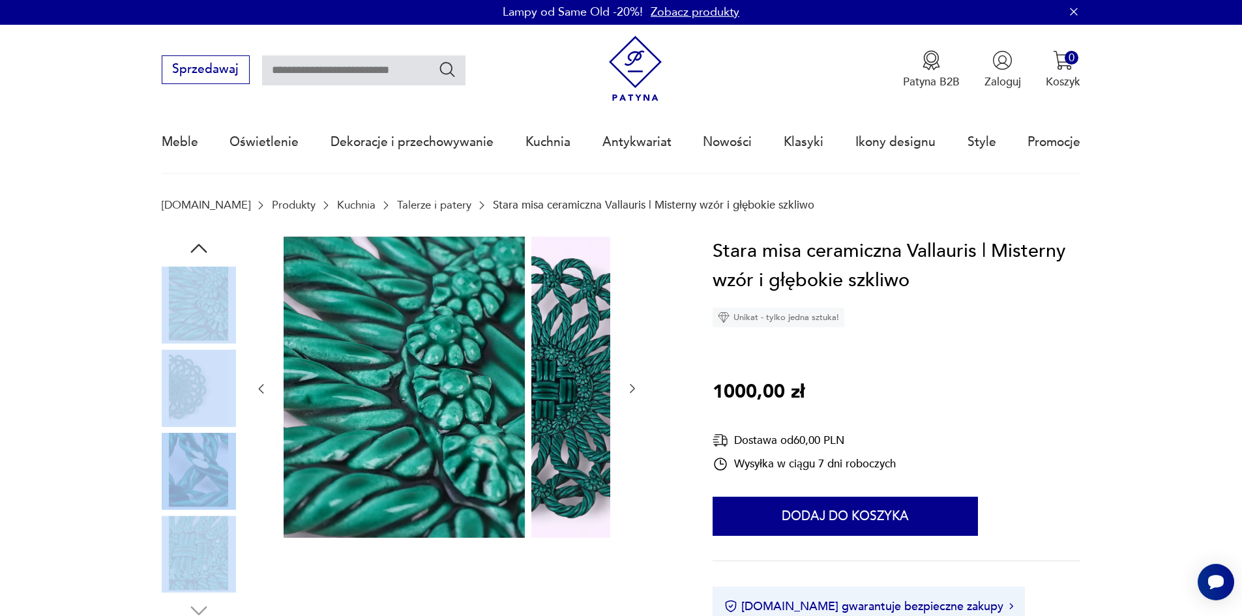
scroll to position [0, 0]
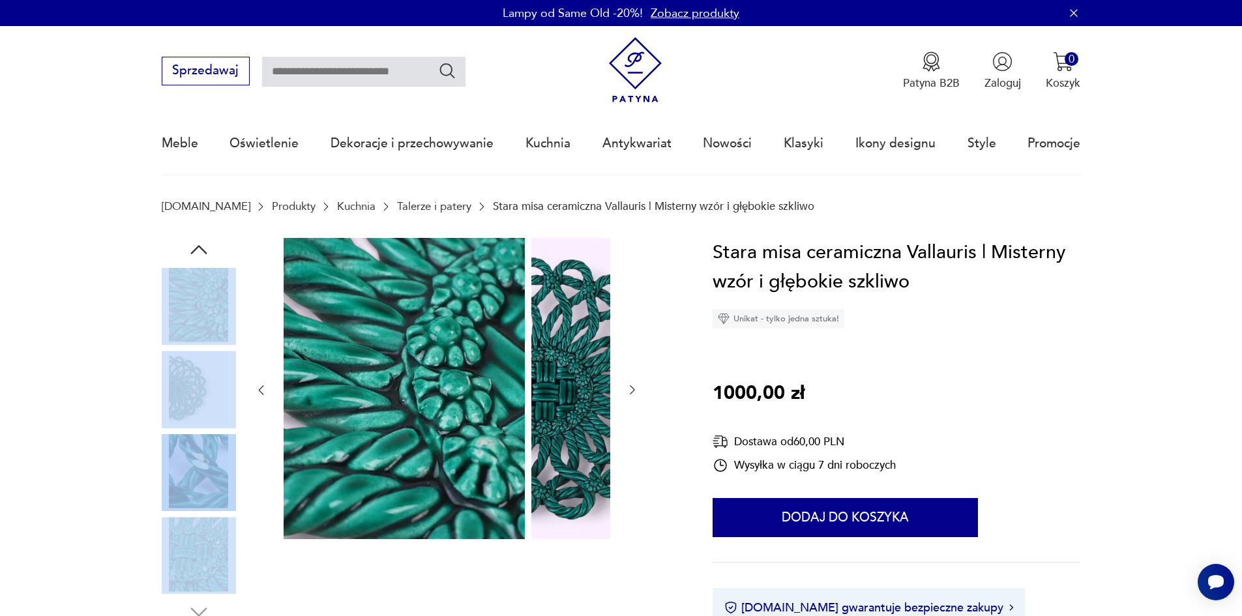
click at [185, 488] on img at bounding box center [199, 471] width 74 height 74
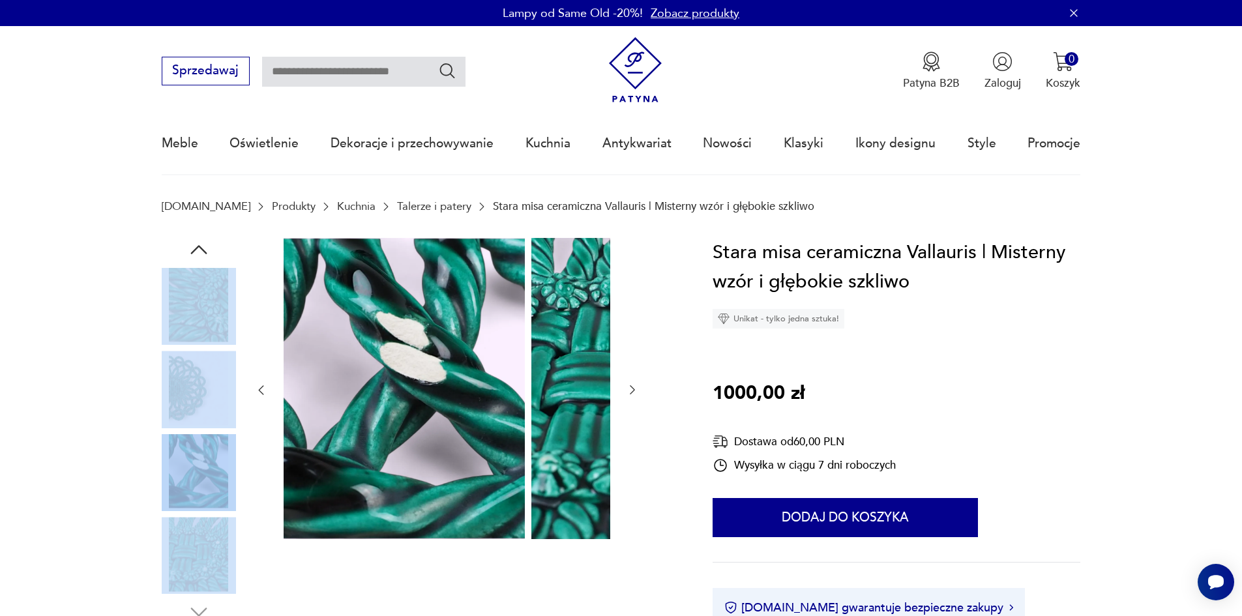
click at [185, 444] on img at bounding box center [199, 471] width 74 height 74
click at [183, 412] on img at bounding box center [199, 388] width 74 height 74
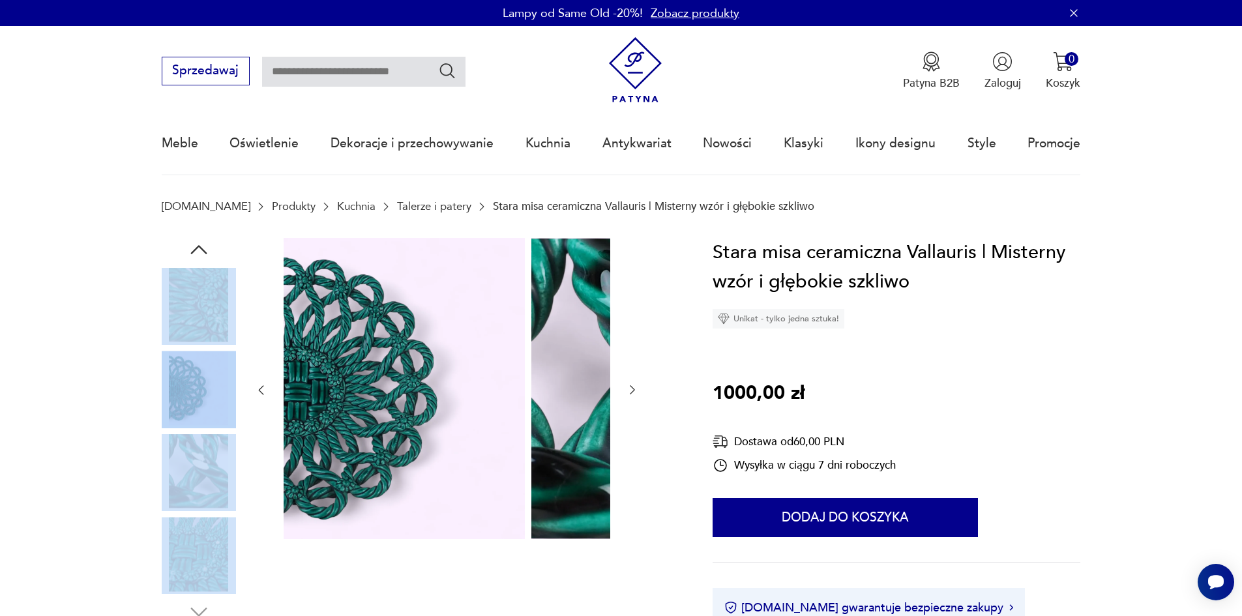
click at [188, 331] on img at bounding box center [199, 305] width 74 height 74
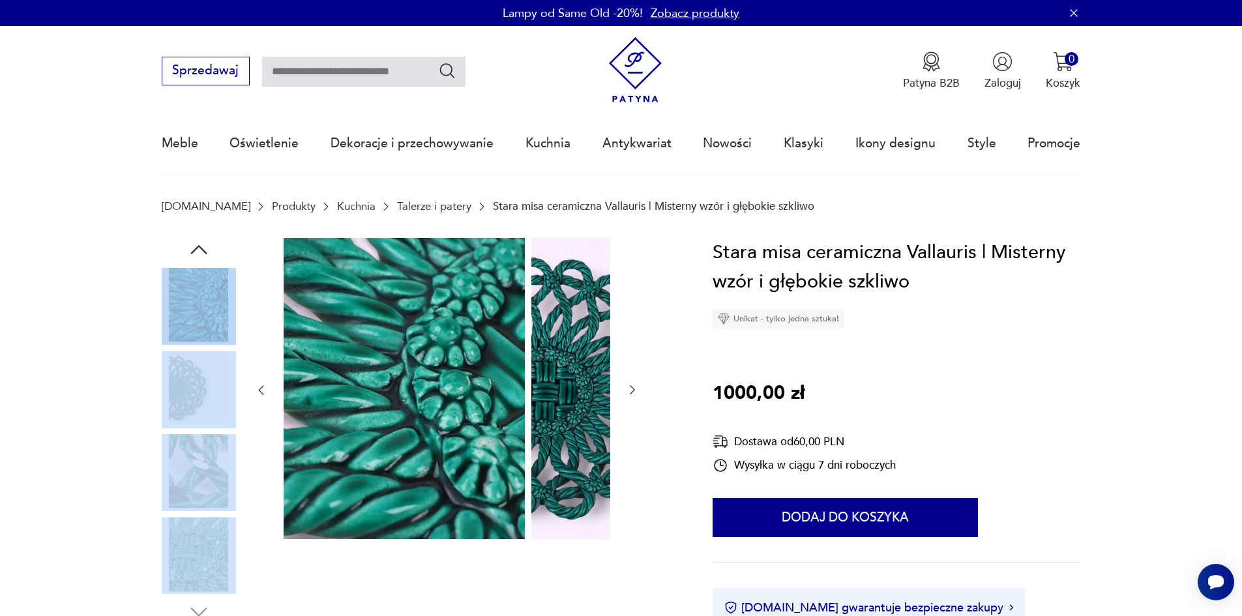
click at [194, 296] on img at bounding box center [199, 305] width 74 height 74
click at [190, 252] on icon "button" at bounding box center [198, 249] width 16 height 9
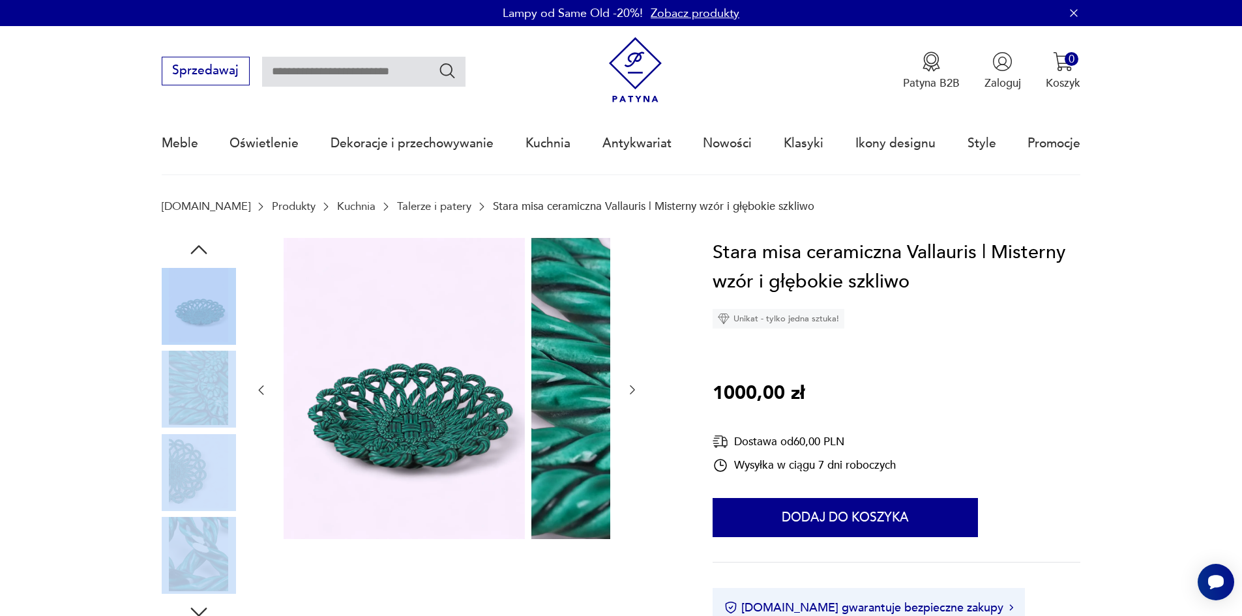
click at [190, 252] on icon "button" at bounding box center [198, 249] width 16 height 9
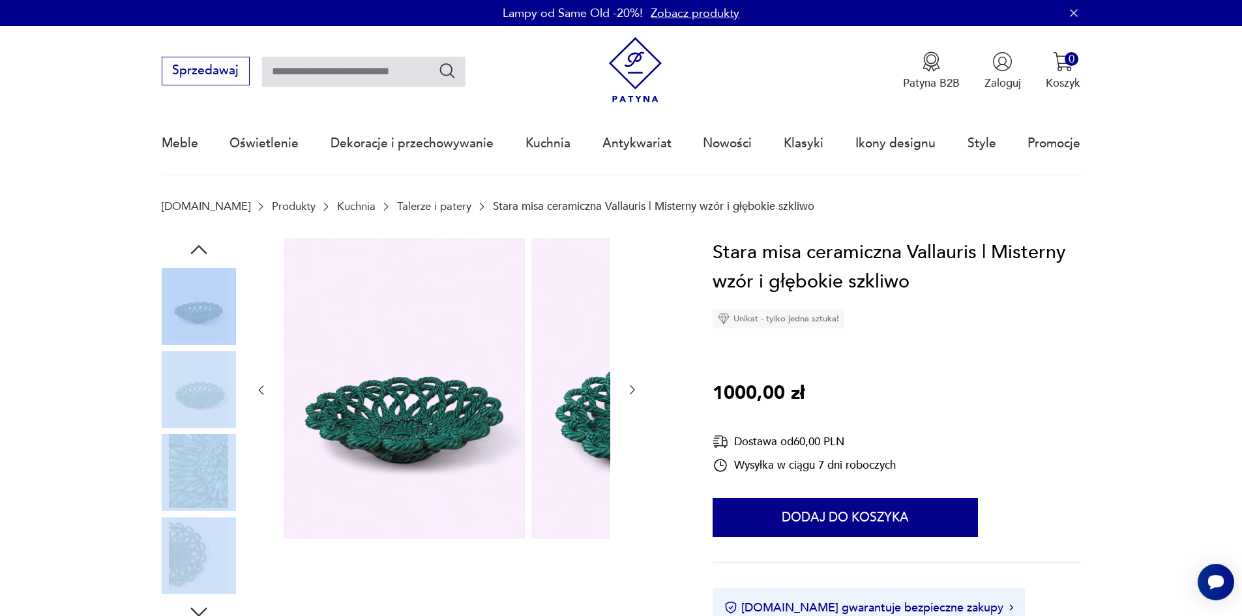
click at [178, 403] on img at bounding box center [199, 388] width 74 height 74
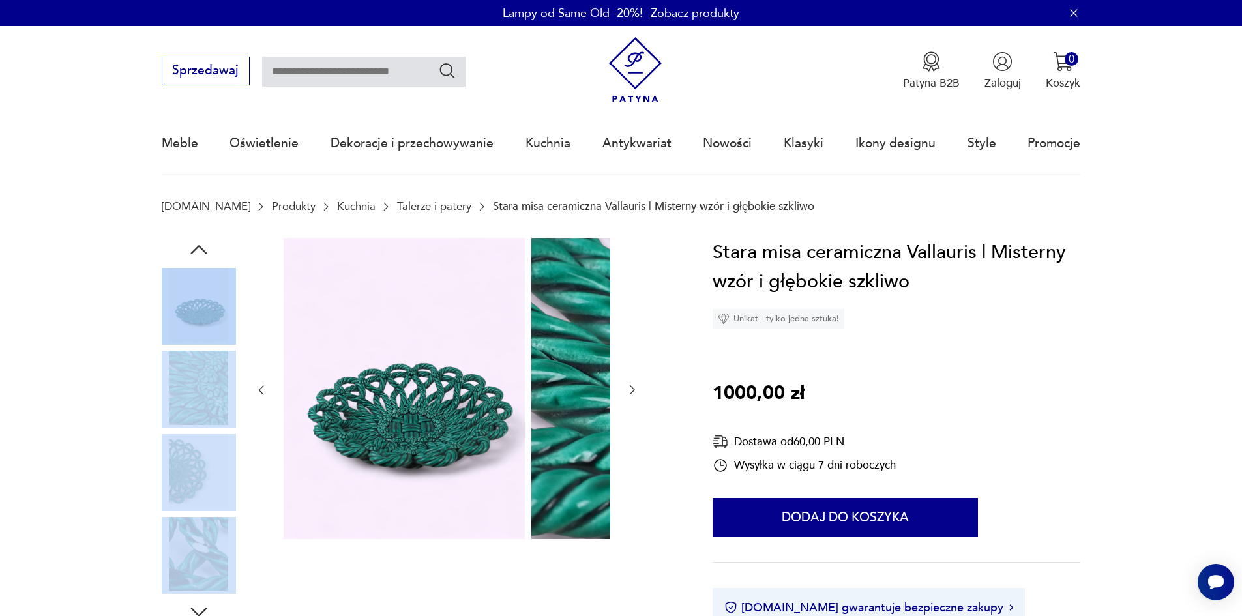
click at [166, 301] on img at bounding box center [199, 305] width 74 height 74
click at [187, 254] on icon "button" at bounding box center [198, 249] width 23 height 23
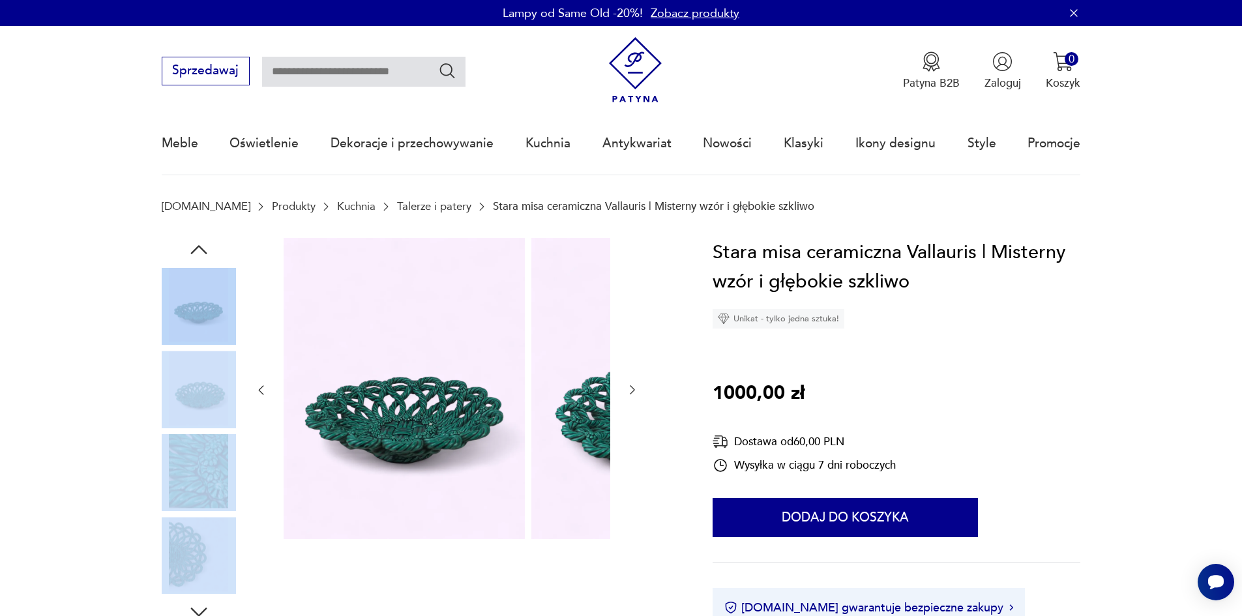
click at [187, 254] on icon "button" at bounding box center [198, 249] width 23 height 23
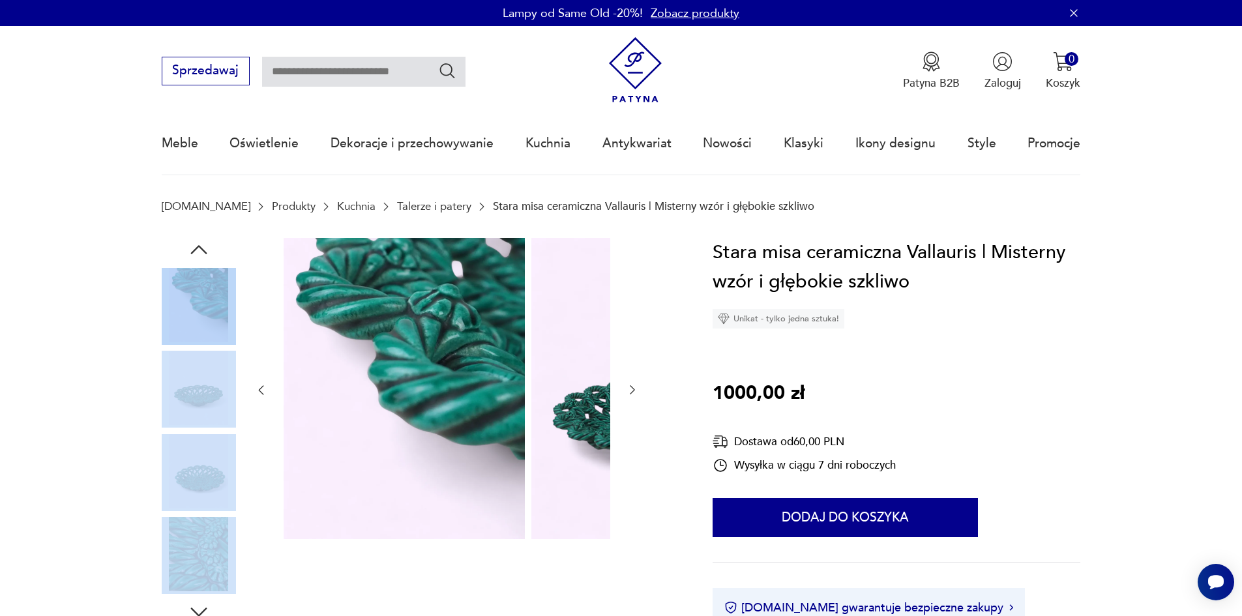
click at [187, 254] on icon "button" at bounding box center [198, 249] width 23 height 23
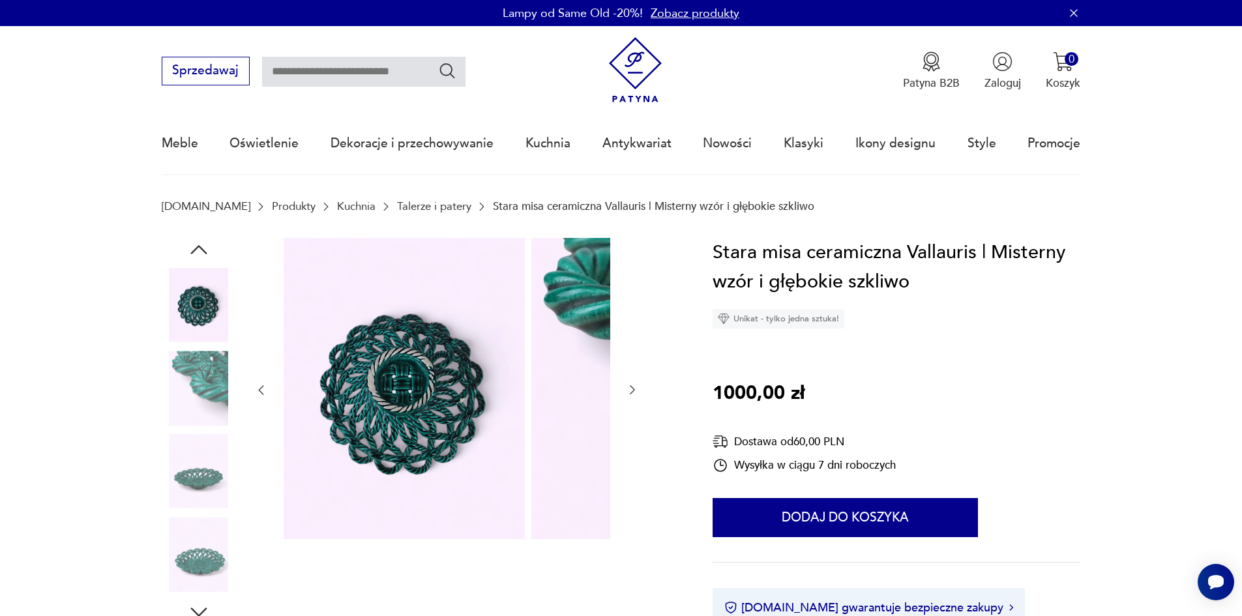
click at [180, 336] on img at bounding box center [199, 305] width 74 height 74
